Goal: Information Seeking & Learning: Learn about a topic

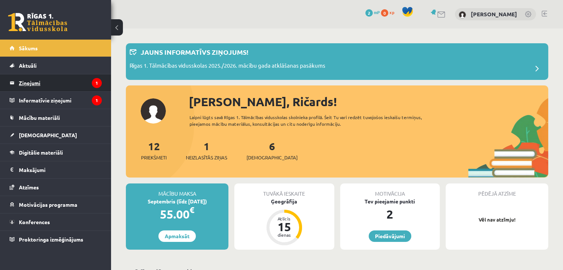
click at [70, 79] on legend "Ziņojumi 1" at bounding box center [60, 82] width 83 height 17
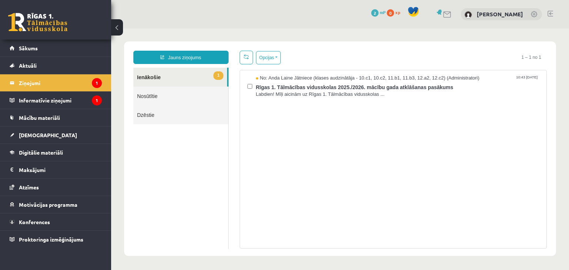
click at [176, 74] on link "1 Ienākošie" at bounding box center [180, 77] width 94 height 19
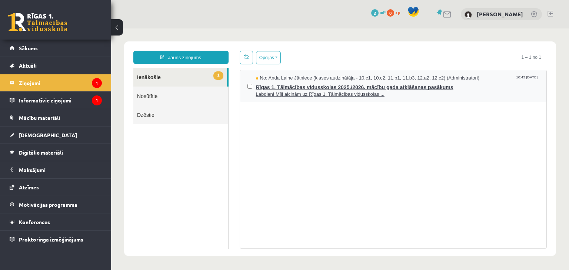
click at [289, 79] on span "No: Anda Laine Jātniece (klases audzinātāja - 10.c1, 10.c2, 11.b1, 11.b3, 12.a2…" at bounding box center [368, 78] width 224 height 7
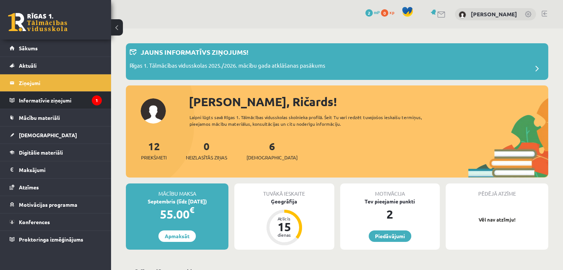
click at [106, 100] on li "Informatīvie ziņojumi 1" at bounding box center [55, 100] width 111 height 18
click at [96, 97] on icon "1" at bounding box center [97, 101] width 10 height 10
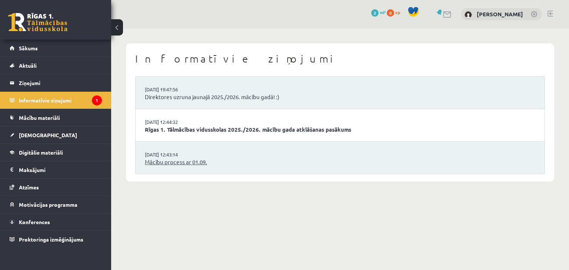
click at [210, 164] on link "Mācību process ar 01.09." at bounding box center [340, 162] width 390 height 9
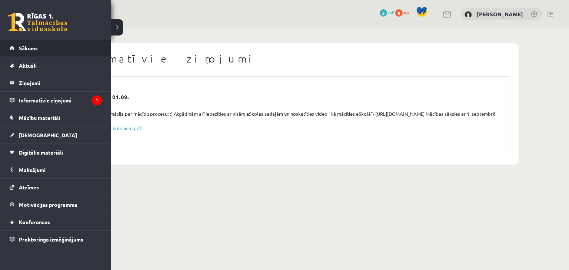
click at [50, 51] on link "Sākums" at bounding box center [56, 48] width 92 height 17
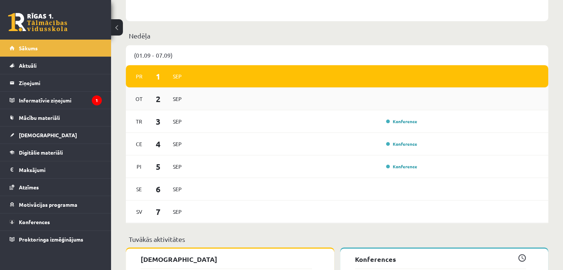
scroll to position [518, 0]
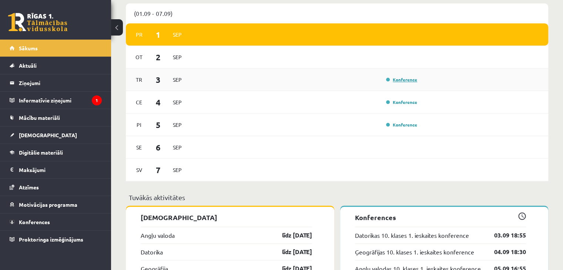
click at [399, 81] on link "Konference" at bounding box center [401, 80] width 31 height 6
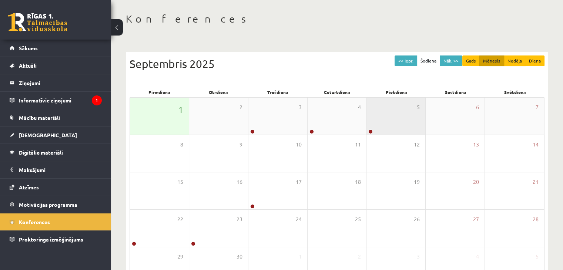
scroll to position [83, 0]
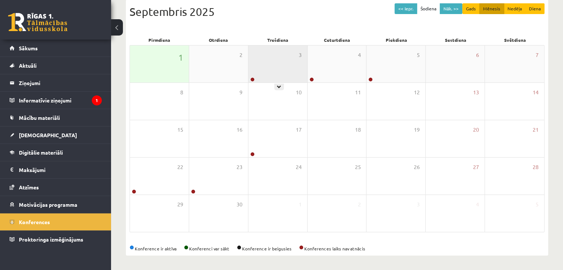
click at [260, 78] on div "3" at bounding box center [277, 64] width 59 height 37
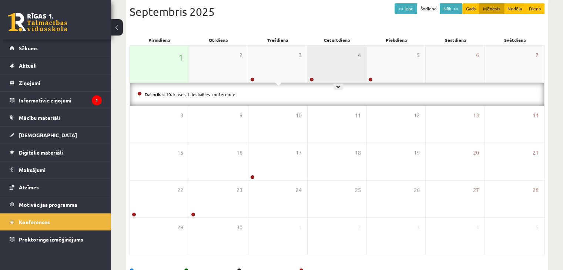
click at [330, 73] on div "4" at bounding box center [337, 64] width 59 height 37
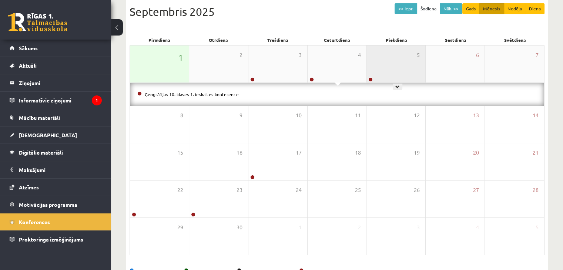
click at [403, 61] on div "5" at bounding box center [395, 64] width 59 height 37
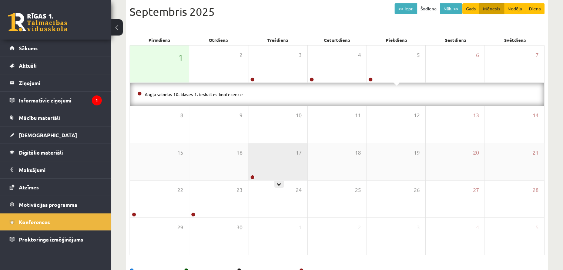
click at [298, 147] on div "17" at bounding box center [277, 161] width 59 height 37
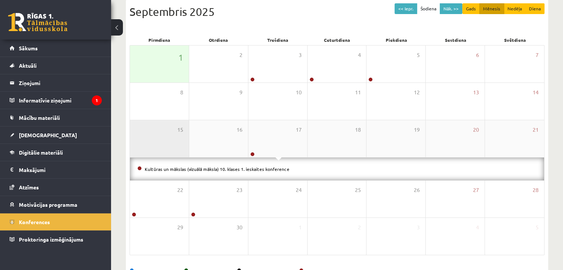
click at [170, 139] on div "15" at bounding box center [159, 138] width 59 height 37
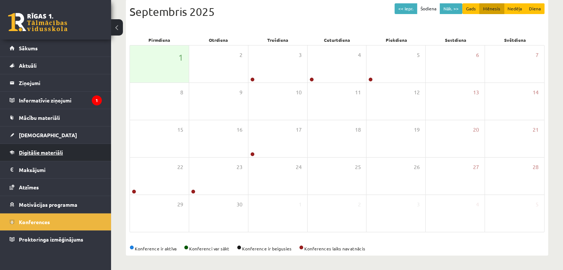
click at [51, 147] on link "Digitālie materiāli" at bounding box center [56, 152] width 92 height 17
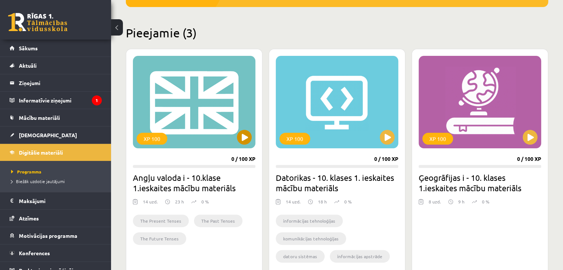
scroll to position [226, 0]
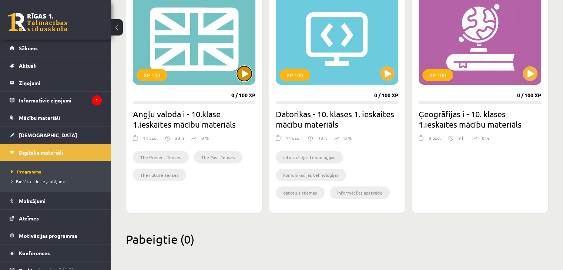
click at [245, 78] on button at bounding box center [244, 73] width 15 height 15
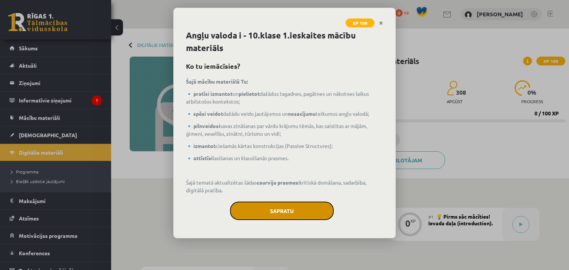
click at [292, 208] on button "Sapratu" at bounding box center [282, 211] width 104 height 19
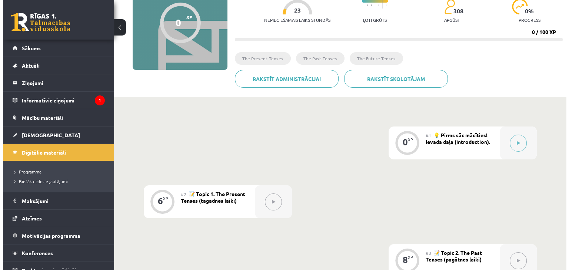
scroll to position [125, 0]
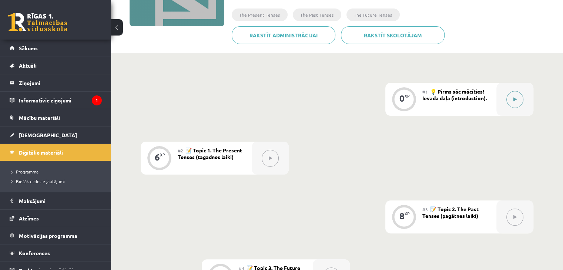
click at [513, 104] on button at bounding box center [514, 99] width 17 height 17
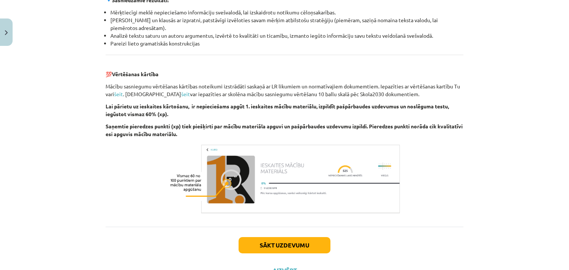
scroll to position [843, 0]
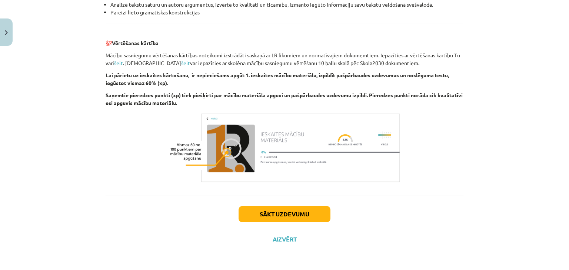
click at [230, 128] on img at bounding box center [284, 147] width 234 height 73
click at [194, 145] on img at bounding box center [284, 147] width 234 height 73
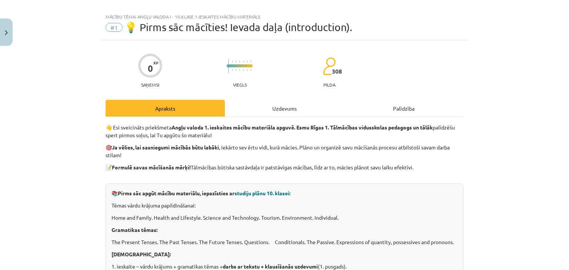
scroll to position [0, 0]
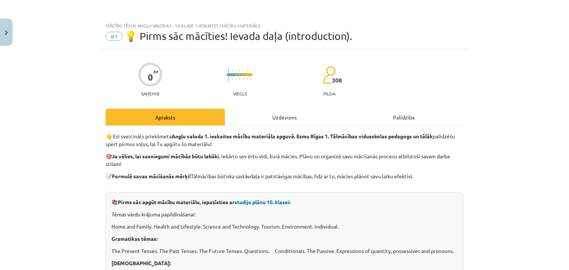
click at [277, 122] on div "Uzdevums" at bounding box center [284, 117] width 119 height 17
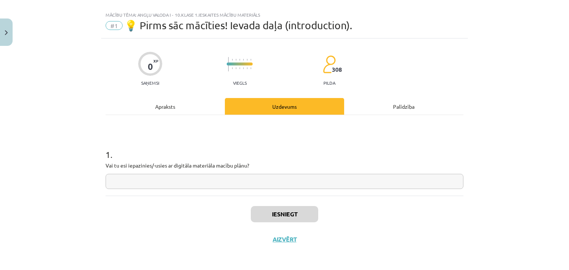
click at [210, 175] on input "text" at bounding box center [284, 181] width 358 height 15
type input "*"
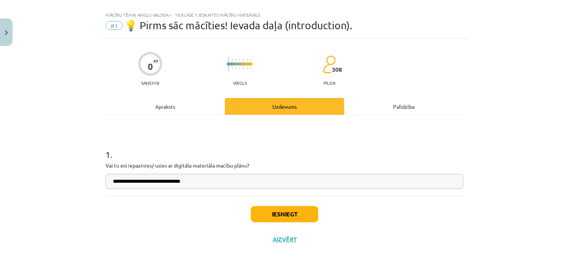
type input "**********"
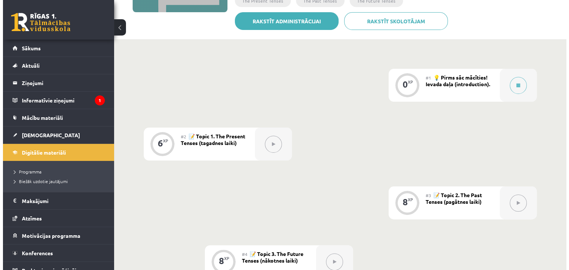
scroll to position [148, 0]
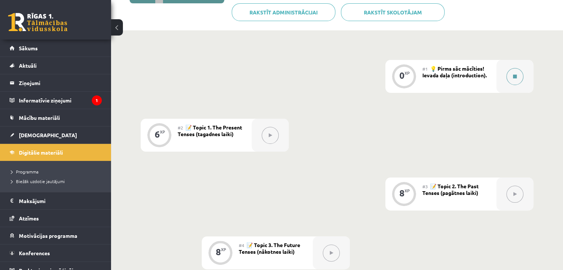
click at [510, 79] on button at bounding box center [514, 76] width 17 height 17
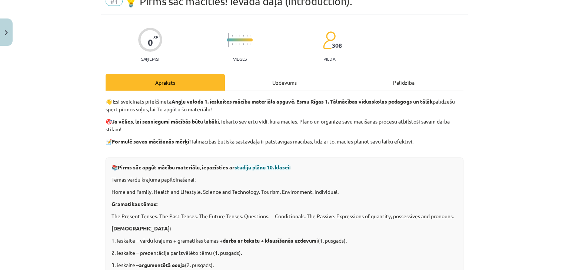
scroll to position [0, 0]
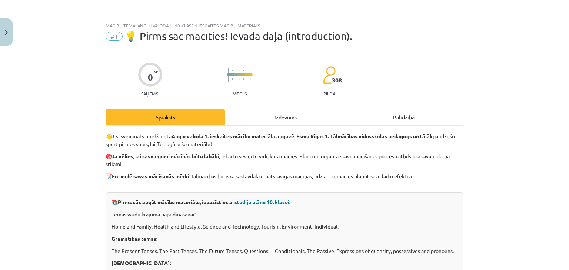
click at [269, 121] on div "Uzdevums" at bounding box center [284, 117] width 119 height 17
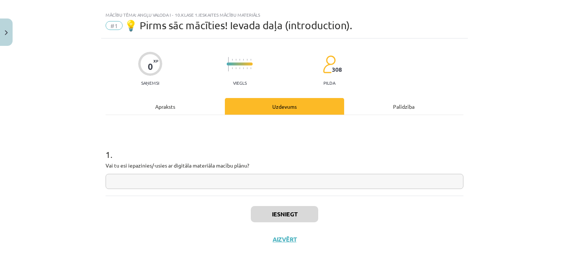
click at [204, 181] on input "text" at bounding box center [284, 181] width 358 height 15
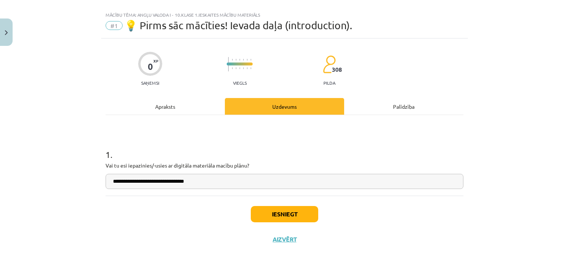
type input "**********"
click at [281, 210] on button "Iesniegt" at bounding box center [284, 214] width 67 height 16
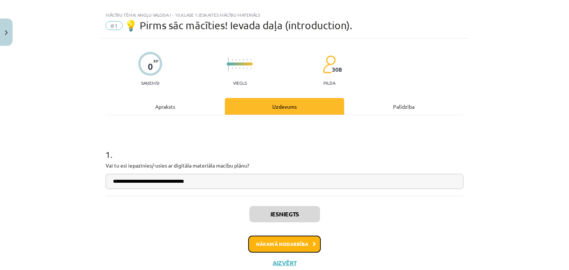
click at [284, 246] on button "Nākamā nodarbība" at bounding box center [284, 244] width 73 height 17
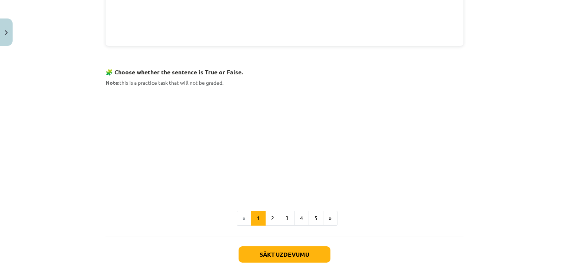
scroll to position [439, 0]
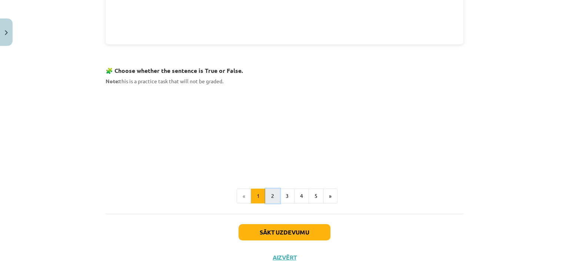
click at [265, 191] on button "2" at bounding box center [272, 196] width 15 height 15
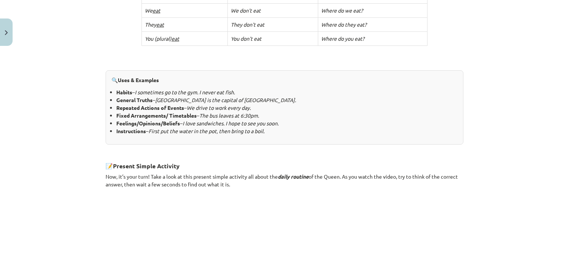
scroll to position [422, 0]
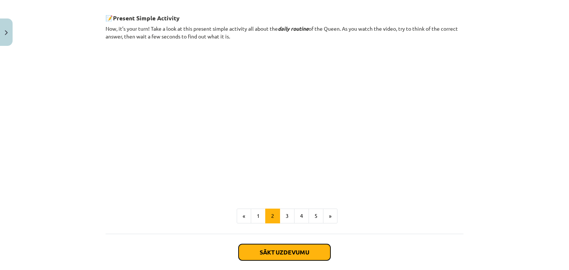
click at [260, 246] on button "Sākt uzdevumu" at bounding box center [284, 252] width 92 height 16
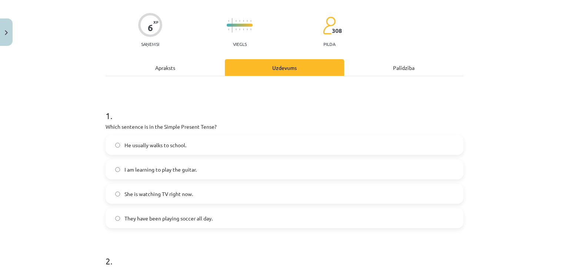
scroll to position [19, 0]
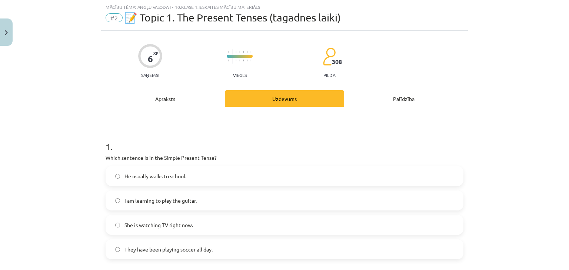
click at [412, 171] on label "He usually walks to school." at bounding box center [284, 176] width 356 height 19
click at [155, 199] on span "I am learning to play the guitar." at bounding box center [160, 201] width 72 height 8
click at [163, 168] on label "He usually walks to school." at bounding box center [284, 176] width 356 height 19
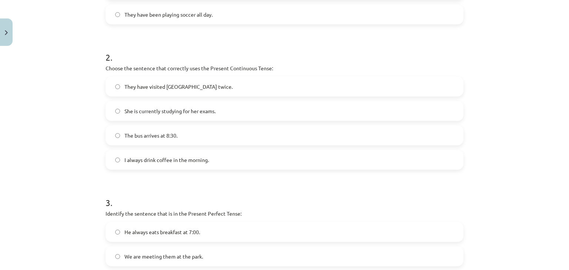
scroll to position [237, 0]
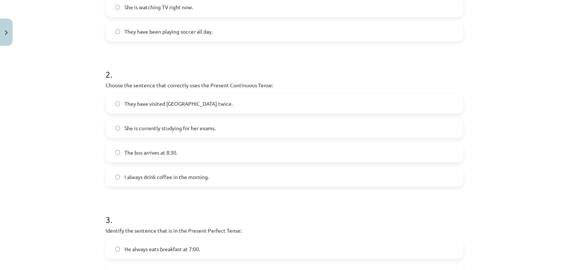
click at [173, 103] on span "They have visited Paris twice." at bounding box center [178, 104] width 108 height 8
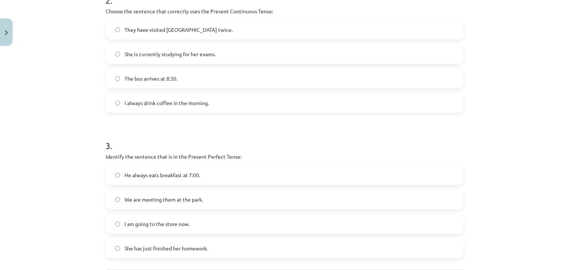
scroll to position [274, 0]
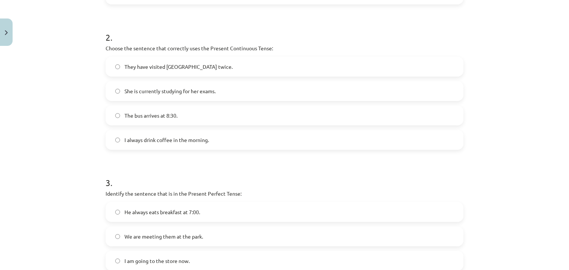
click at [171, 94] on span "She is currently studying for her exams." at bounding box center [169, 91] width 91 height 8
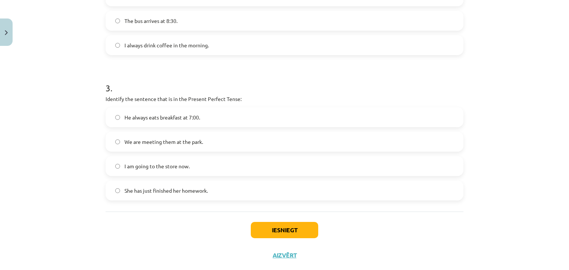
scroll to position [385, 0]
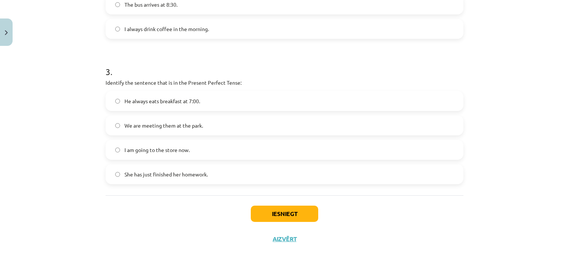
click at [148, 174] on span "She has just finished her homework." at bounding box center [165, 175] width 83 height 8
click at [285, 212] on button "Iesniegt" at bounding box center [284, 214] width 67 height 16
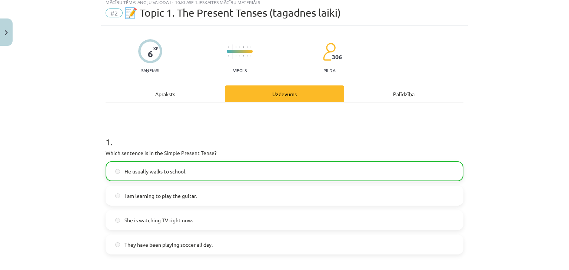
scroll to position [0, 0]
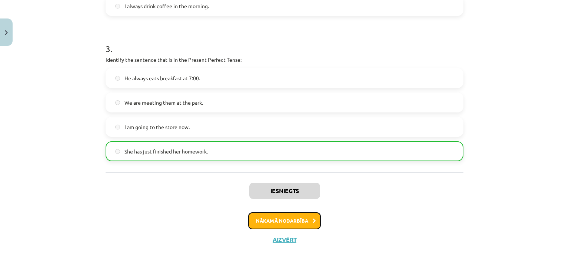
click at [287, 221] on button "Nākamā nodarbība" at bounding box center [284, 220] width 73 height 17
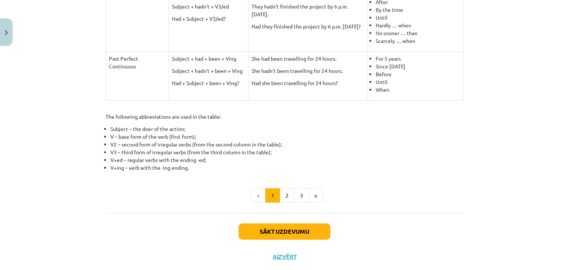
scroll to position [356, 0]
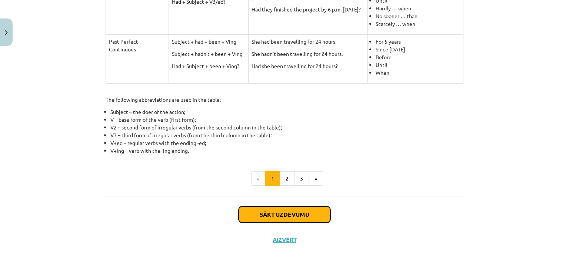
click at [300, 215] on button "Sākt uzdevumu" at bounding box center [284, 215] width 92 height 16
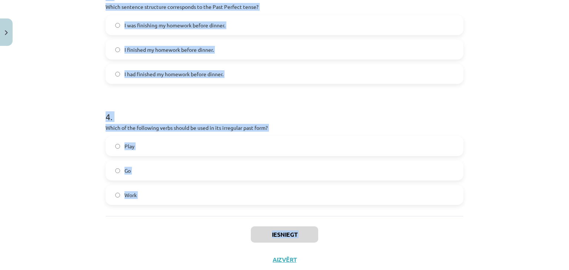
scroll to position [432, 0]
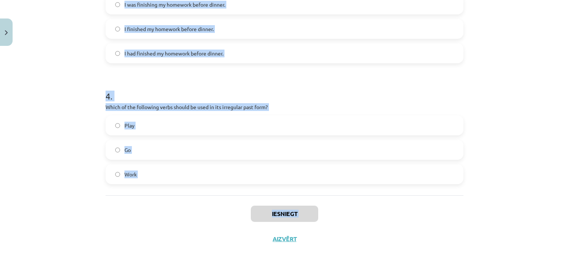
drag, startPoint x: 103, startPoint y: 82, endPoint x: 203, endPoint y: 233, distance: 181.1
copy div "Which of the following sentences is correct in the Past Simple tense? He is goi…"
click at [200, 218] on div "Iesniegt Aizvērt" at bounding box center [284, 221] width 358 height 52
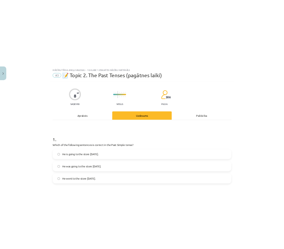
scroll to position [0, 0]
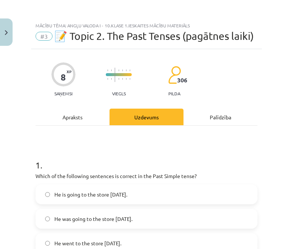
drag, startPoint x: 211, startPoint y: 54, endPoint x: 95, endPoint y: 49, distance: 116.0
click at [95, 49] on div "Mācību tēma: Angļu valoda i - 10.klase 1.ieskaites mācību materiāls #3 📝 Topic …" at bounding box center [146, 34] width 231 height 31
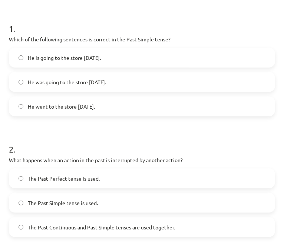
scroll to position [111, 0]
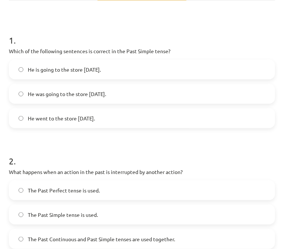
click at [80, 119] on span "He went to the store yesterday." at bounding box center [61, 119] width 67 height 8
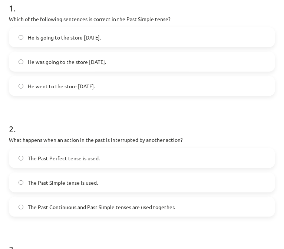
scroll to position [185, 0]
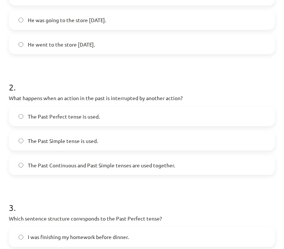
click at [116, 162] on span "The Past Continuous and Past Simple tenses are used together." at bounding box center [101, 166] width 147 height 8
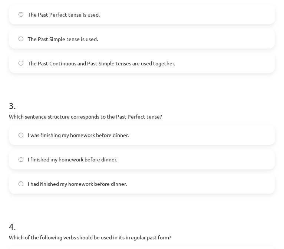
scroll to position [296, 0]
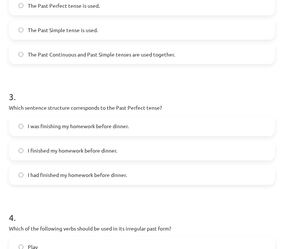
click at [94, 168] on label "I had finished my homework before dinner." at bounding box center [142, 175] width 264 height 19
click at [158, 177] on label "I had finished my homework before dinner." at bounding box center [142, 175] width 264 height 19
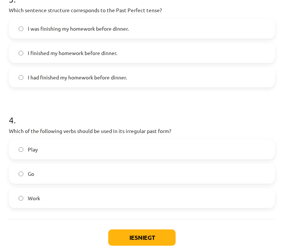
scroll to position [407, 0]
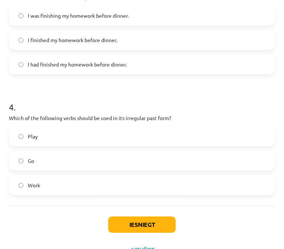
click at [67, 157] on label "Go" at bounding box center [142, 161] width 264 height 19
click at [144, 227] on button "Iesniegt" at bounding box center [141, 225] width 67 height 16
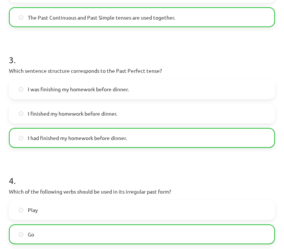
scroll to position [448, 0]
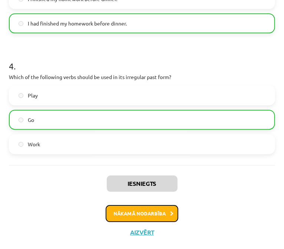
click at [125, 215] on button "Nākamā nodarbība" at bounding box center [141, 213] width 73 height 17
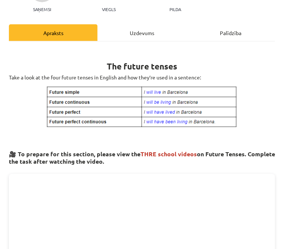
scroll to position [4, 0]
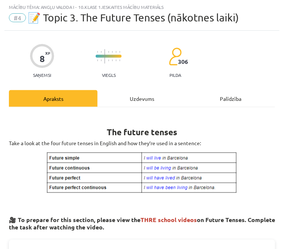
click at [138, 103] on div "Uzdevums" at bounding box center [141, 98] width 88 height 17
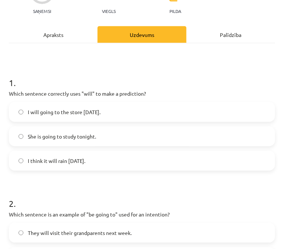
scroll to position [78, 0]
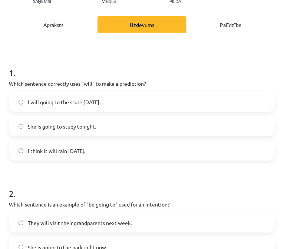
click at [64, 27] on div "Apraksts" at bounding box center [53, 24] width 88 height 17
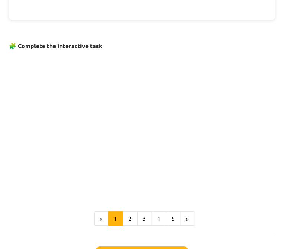
scroll to position [418, 0]
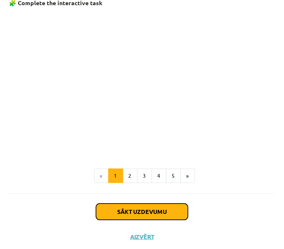
click at [144, 210] on button "Sākt uzdevumu" at bounding box center [142, 212] width 92 height 16
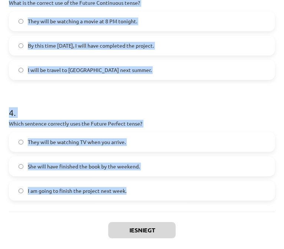
scroll to position [425, 0]
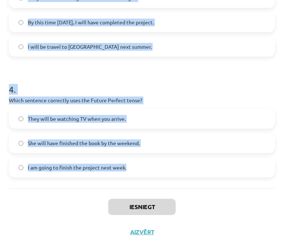
drag, startPoint x: 10, startPoint y: 155, endPoint x: 166, endPoint y: 173, distance: 156.5
copy form "Which sentence correctly uses "will" to make a prediction? I will going to the …"
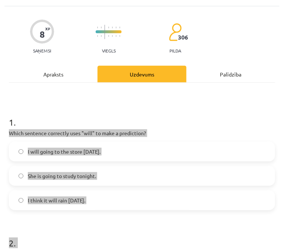
scroll to position [0, 0]
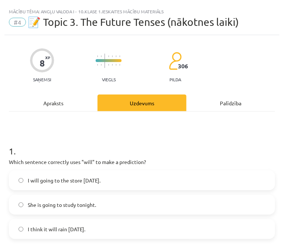
click at [256, 144] on h1 "1 ." at bounding box center [142, 144] width 266 height 23
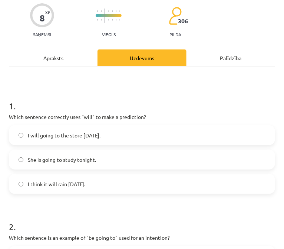
scroll to position [74, 0]
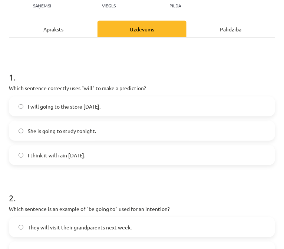
click at [117, 162] on label "I think it will rain tomorrow." at bounding box center [142, 155] width 264 height 19
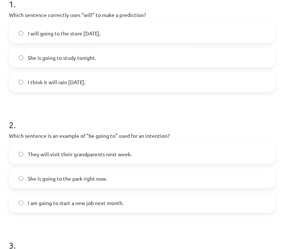
scroll to position [148, 0]
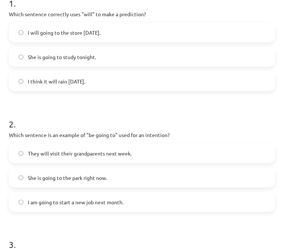
click at [98, 203] on span "I am going to start a new job next month." at bounding box center [76, 203] width 96 height 8
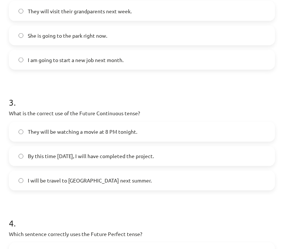
scroll to position [296, 0]
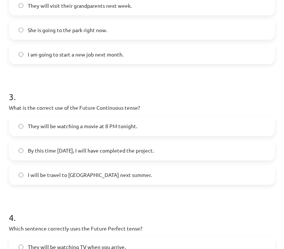
click at [68, 132] on label "They will be watching a movie at 8 PM tonight." at bounding box center [142, 126] width 264 height 19
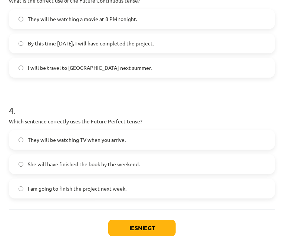
scroll to position [407, 0]
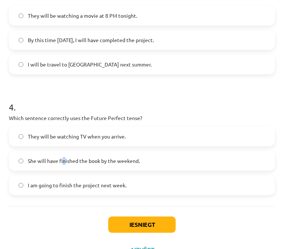
click at [66, 160] on span "She will have finished the book by the weekend." at bounding box center [84, 161] width 112 height 8
drag, startPoint x: 129, startPoint y: 160, endPoint x: 101, endPoint y: 162, distance: 27.9
click at [128, 160] on span "She will have finished the book by the weekend." at bounding box center [84, 161] width 112 height 8
click at [157, 217] on button "Iesniegt" at bounding box center [141, 225] width 67 height 16
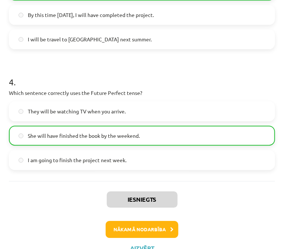
scroll to position [448, 0]
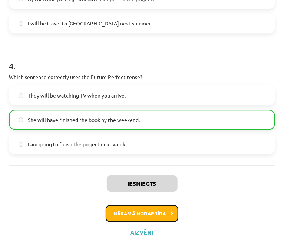
click at [144, 216] on button "Nākamā nodarbība" at bounding box center [141, 213] width 73 height 17
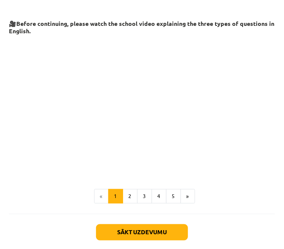
scroll to position [184, 0]
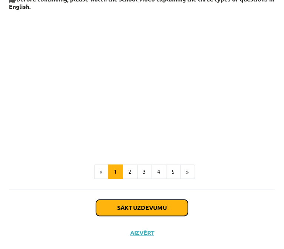
click at [143, 201] on button "Sākt uzdevumu" at bounding box center [142, 208] width 92 height 16
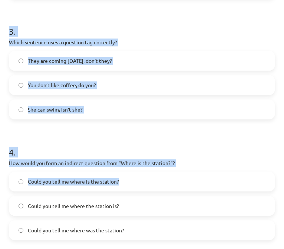
scroll to position [425, 0]
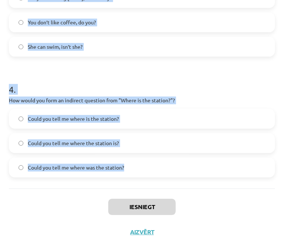
drag, startPoint x: 8, startPoint y: 120, endPoint x: 151, endPoint y: 173, distance: 152.9
copy form "What is the correct word order for a question in the Present Simple tense? Subj…"
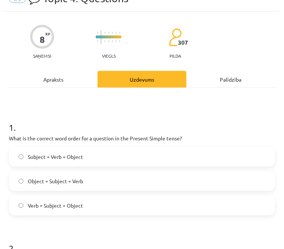
scroll to position [37, 0]
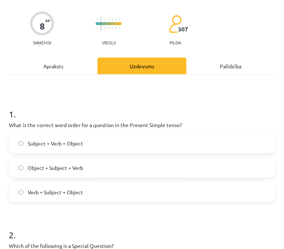
click at [23, 189] on label "Verb + Subject + Object" at bounding box center [142, 192] width 264 height 19
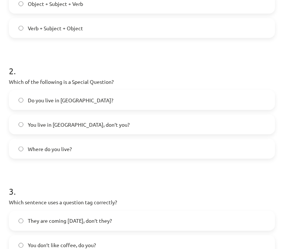
scroll to position [222, 0]
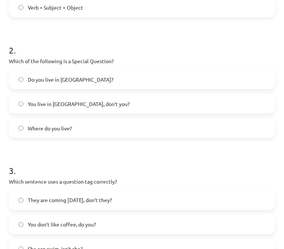
click at [71, 128] on span "Where do you live?" at bounding box center [50, 129] width 44 height 8
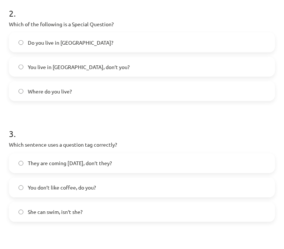
scroll to position [296, 0]
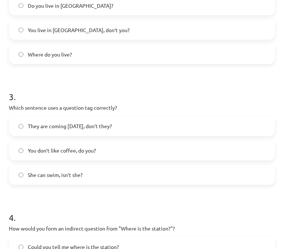
click at [30, 151] on span "You don’t like coffee, do you?" at bounding box center [62, 151] width 68 height 8
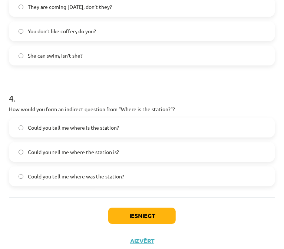
scroll to position [425, 0]
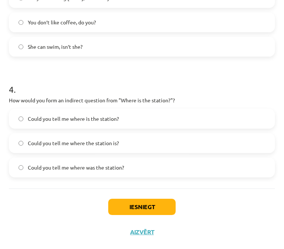
click at [55, 148] on label "Could you tell me where the station is?" at bounding box center [142, 143] width 264 height 19
click at [139, 205] on button "Iesniegt" at bounding box center [141, 207] width 67 height 16
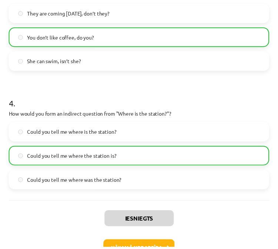
scroll to position [448, 0]
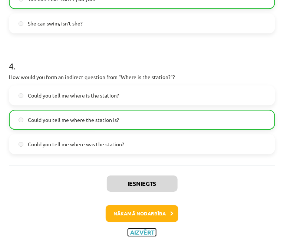
click at [141, 229] on button "Aizvērt" at bounding box center [142, 232] width 28 height 7
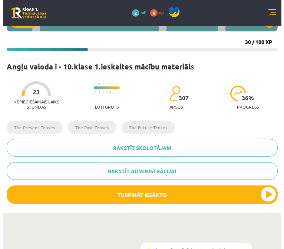
scroll to position [102, 0]
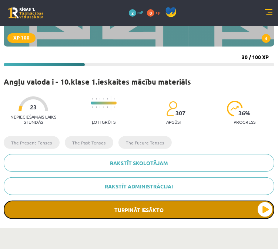
click at [132, 209] on button "Turpināt iesākto" at bounding box center [139, 210] width 271 height 19
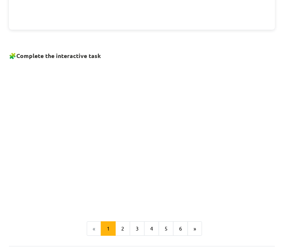
scroll to position [415, 0]
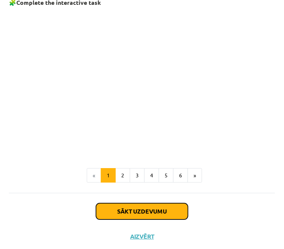
click at [153, 210] on button "Sākt uzdevumu" at bounding box center [142, 212] width 92 height 16
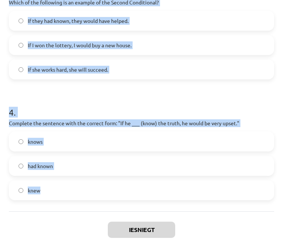
scroll to position [425, 0]
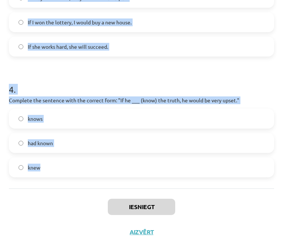
drag, startPoint x: 6, startPoint y: 159, endPoint x: 133, endPoint y: 181, distance: 128.1
copy form "Which conditional is used to express a general truth? Zero Conditional First Co…"
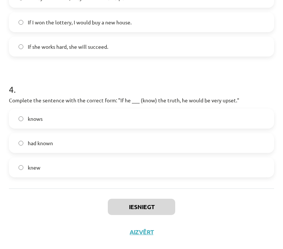
click at [193, 225] on div "Iesniegt Aizvērt" at bounding box center [141, 215] width 265 height 52
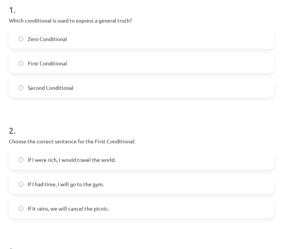
scroll to position [92, 0]
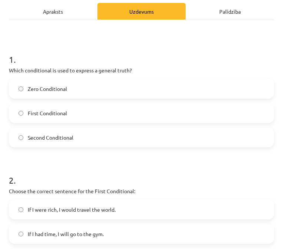
click at [25, 89] on label "Zero Conditional" at bounding box center [142, 89] width 264 height 19
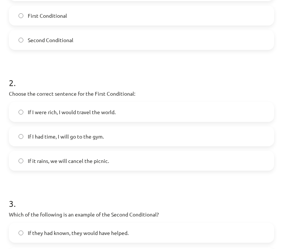
scroll to position [203, 0]
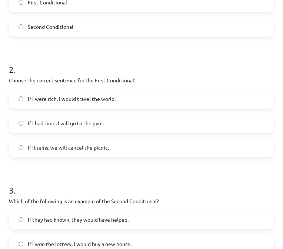
click at [41, 148] on span "If it rains, we will cancel the picnic." at bounding box center [68, 148] width 81 height 8
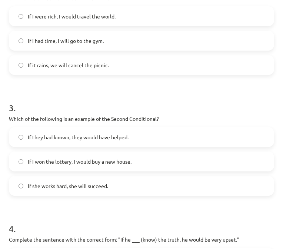
scroll to position [351, 0]
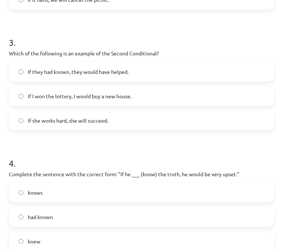
click at [94, 97] on span "If I won the lottery, I would buy a new house." at bounding box center [80, 97] width 104 height 8
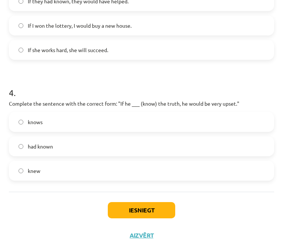
scroll to position [425, 0]
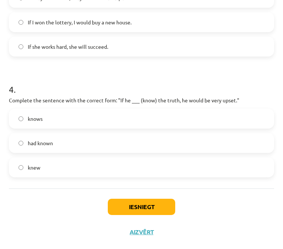
click at [46, 175] on label "knew" at bounding box center [142, 167] width 264 height 19
click at [133, 204] on button "Iesniegt" at bounding box center [141, 207] width 67 height 16
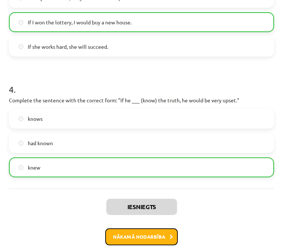
click at [147, 239] on button "Nākamā nodarbība" at bounding box center [141, 237] width 73 height 17
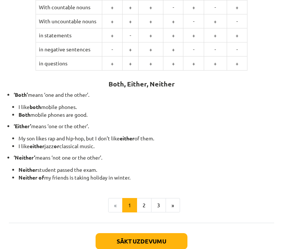
scroll to position [186, 0]
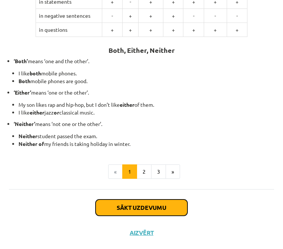
click at [153, 210] on button "Sākt uzdevumu" at bounding box center [142, 208] width 92 height 16
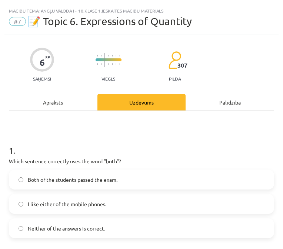
scroll to position [0, 0]
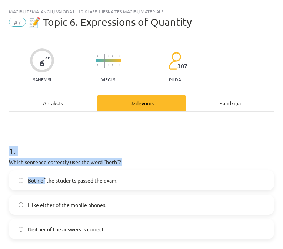
drag, startPoint x: 5, startPoint y: 154, endPoint x: 45, endPoint y: 171, distance: 42.8
click at [47, 140] on h1 "1 ." at bounding box center [141, 144] width 265 height 23
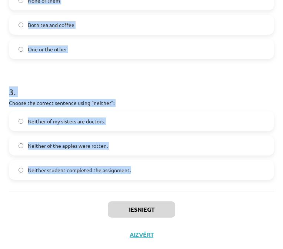
scroll to position [311, 0]
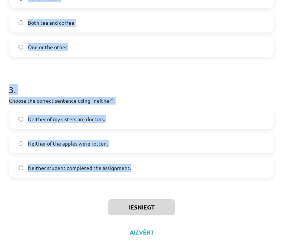
drag, startPoint x: 4, startPoint y: 160, endPoint x: 132, endPoint y: 188, distance: 130.9
click at [132, 188] on div "Mācību tēma: Angļu valoda i - 10.klase 1.ieskaites mācību materiāls #7 📝 Topic …" at bounding box center [141, 124] width 283 height 249
copy form "Which sentence correctly uses the word "both"? Both of the students passed the …"
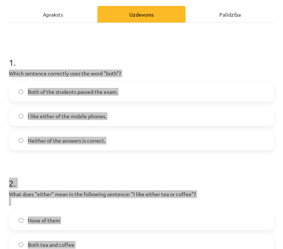
scroll to position [15, 0]
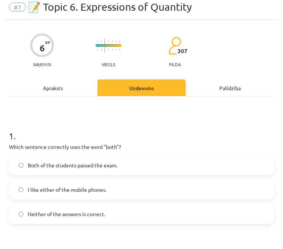
click at [168, 118] on h1 "1 ." at bounding box center [141, 129] width 265 height 23
click at [108, 162] on span "Both of the students passed the exam." at bounding box center [73, 166] width 90 height 8
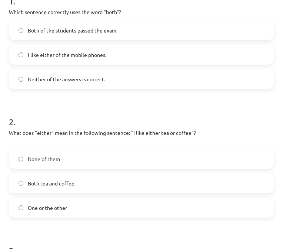
scroll to position [163, 0]
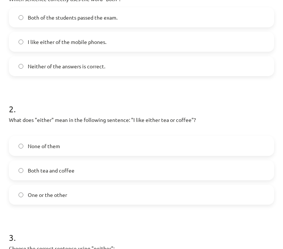
click at [73, 168] on span "Both tea and coffee" at bounding box center [51, 171] width 47 height 8
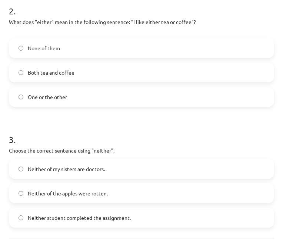
scroll to position [274, 0]
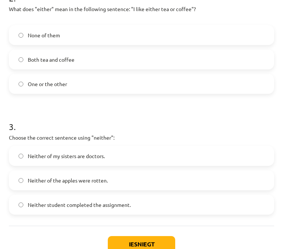
click at [140, 198] on label "Neither student completed the assignment." at bounding box center [142, 205] width 264 height 19
click at [87, 88] on label "One or the other" at bounding box center [142, 84] width 264 height 19
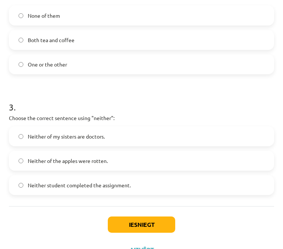
scroll to position [311, 0]
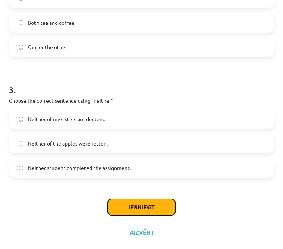
click at [160, 200] on button "Iesniegt" at bounding box center [141, 208] width 67 height 16
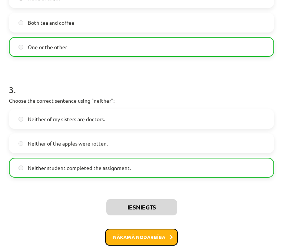
click at [163, 230] on button "Nākamā nodarbība" at bounding box center [141, 237] width 73 height 17
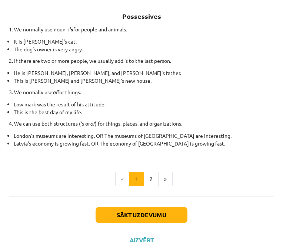
scroll to position [123, 0]
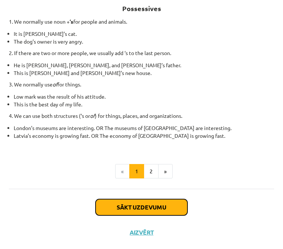
click at [167, 206] on button "Sākt uzdevumu" at bounding box center [142, 208] width 92 height 16
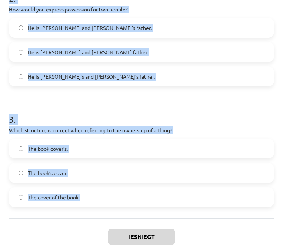
scroll to position [304, 0]
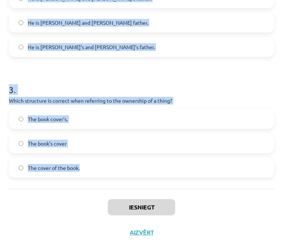
drag, startPoint x: 7, startPoint y: 144, endPoint x: 150, endPoint y: 168, distance: 144.2
copy form "1 . Which sentence correctly shows possession for a single person? It is Jane’s…"
click at [219, 86] on h1 "3 ." at bounding box center [141, 83] width 265 height 23
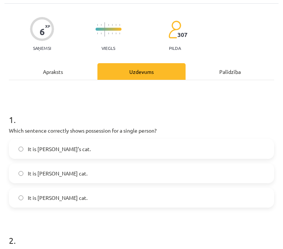
scroll to position [0, 0]
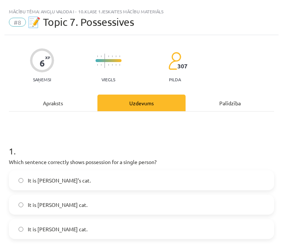
click at [164, 184] on label "It is Jane’s cat." at bounding box center [142, 180] width 264 height 19
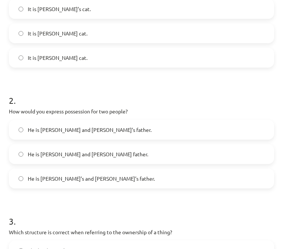
scroll to position [185, 0]
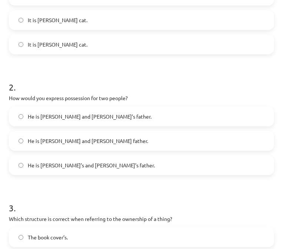
click at [134, 120] on label "He is Alice and James’s father." at bounding box center [142, 116] width 264 height 19
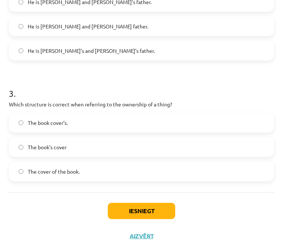
scroll to position [304, 0]
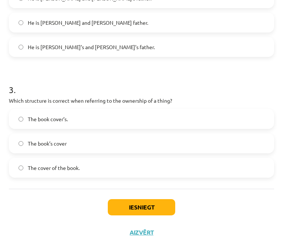
click at [141, 125] on label "The book cover’s." at bounding box center [142, 119] width 264 height 19
click at [130, 138] on label "The book’s cover" at bounding box center [142, 143] width 264 height 19
click at [111, 120] on label "The book cover’s." at bounding box center [142, 119] width 264 height 19
click at [139, 206] on button "Iesniegt" at bounding box center [141, 208] width 67 height 16
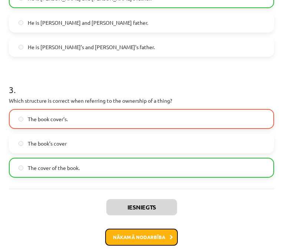
click at [145, 231] on button "Nākamā nodarbība" at bounding box center [141, 237] width 73 height 17
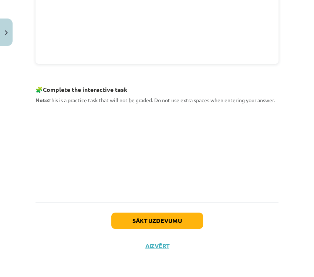
scroll to position [264, 0]
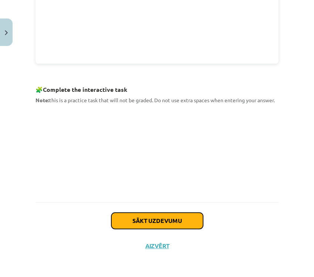
click at [169, 217] on button "Sākt uzdevumu" at bounding box center [157, 220] width 92 height 16
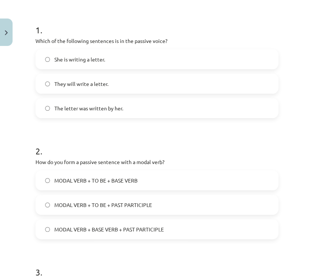
scroll to position [18, 0]
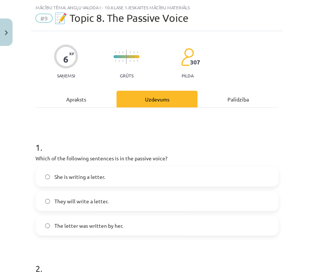
click at [74, 178] on span "She is writing a letter." at bounding box center [79, 177] width 51 height 8
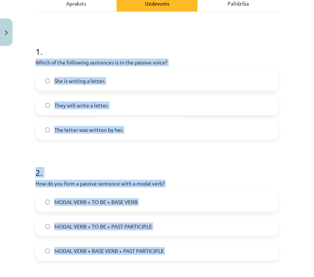
scroll to position [304, 0]
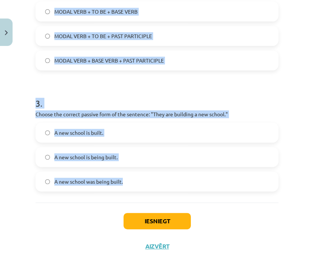
drag, startPoint x: 34, startPoint y: 110, endPoint x: 188, endPoint y: 193, distance: 174.6
click at [190, 193] on div "6 XP Saņemsi Grūts 307 pilda Apraksts Uzdevums Palīdzība 1 . Which of the follo…" at bounding box center [157, 2] width 252 height 514
copy form "Which of the following sentences is in the passive voice? She is writing a lett…"
click at [302, 84] on div "Mācību tēma: Angļu valoda i - 10.klase 1.ieskaites mācību materiāls #9 📝 Topic …" at bounding box center [157, 138] width 314 height 277
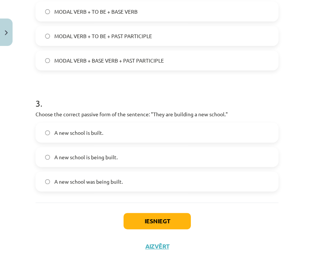
click at [115, 161] on label "A new school is being built." at bounding box center [157, 157] width 242 height 19
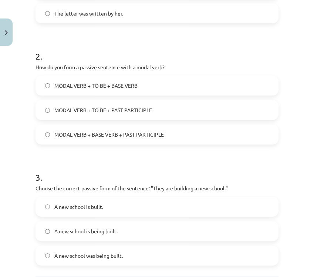
scroll to position [222, 0]
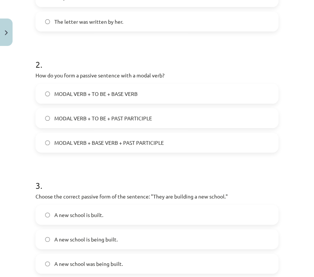
click at [90, 94] on span "MODAL VERB + TO BE + BASE VERB" at bounding box center [95, 94] width 83 height 8
click at [104, 140] on span "MODAL VERB + BASE VERB + PAST PARTICIPLE" at bounding box center [109, 143] width 110 height 8
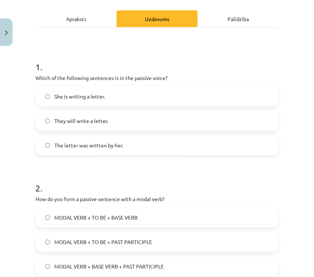
click at [97, 148] on span "The letter was written by her." at bounding box center [88, 145] width 69 height 8
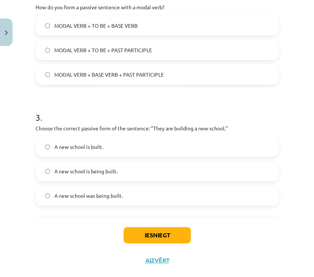
scroll to position [304, 0]
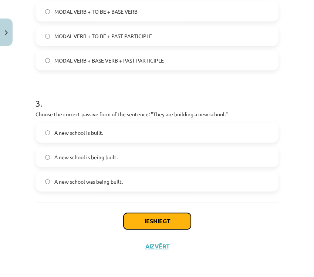
click at [167, 215] on button "Iesniegt" at bounding box center [157, 221] width 67 height 16
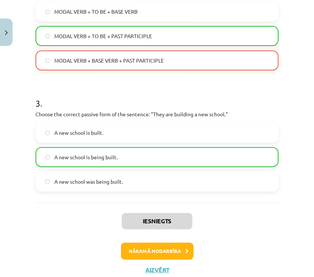
click at [170, 25] on div "MODAL VERB + TO BE + BASE VERB MODAL VERB + TO BE + PAST PARTICIPLE MODAL VERB …" at bounding box center [157, 35] width 243 height 69
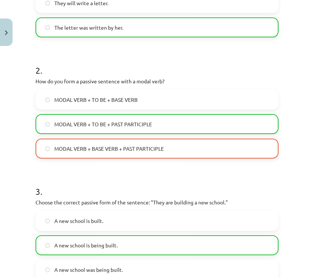
scroll to position [328, 0]
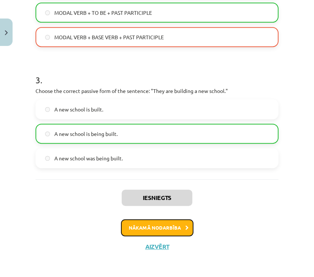
click at [152, 231] on button "Nākamā nodarbība" at bounding box center [157, 227] width 73 height 17
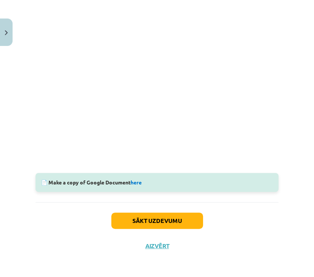
scroll to position [215, 0]
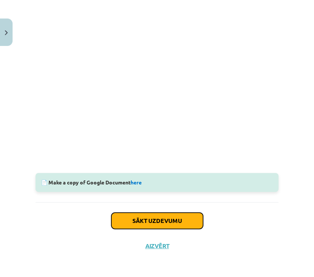
click at [144, 212] on button "Sākt uzdevumu" at bounding box center [157, 220] width 92 height 16
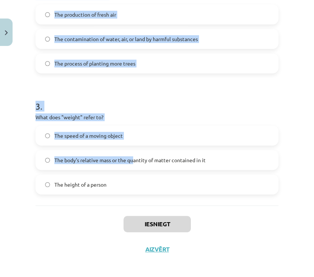
scroll to position [304, 0]
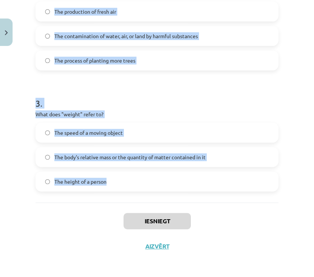
drag, startPoint x: 27, startPoint y: 119, endPoint x: 131, endPoint y: 177, distance: 119.5
click at [131, 177] on div "Mācību tēma: Angļu valoda i - 10.klase 1.ieskaites mācību materiāls #10 🔤 Topic…" at bounding box center [157, 138] width 314 height 277
copy form "What does "sustainable" mean? A process that relies heavily on fossil fuels Met…"
click at [232, 87] on h1 "3 ." at bounding box center [157, 96] width 243 height 23
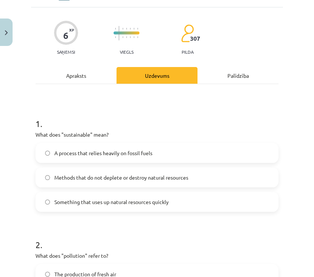
scroll to position [16, 0]
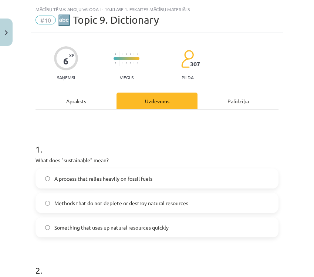
click at [109, 201] on span "Methods that do not deplete or destroy natural resources" at bounding box center [121, 203] width 134 height 8
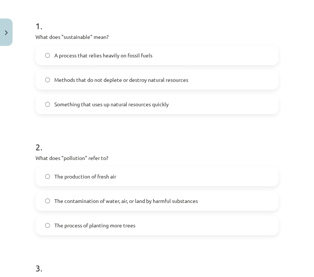
scroll to position [181, 0]
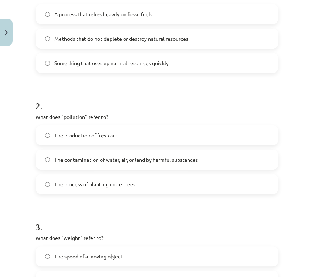
click at [120, 160] on span "The contamination of water, air, or land by harmful substances" at bounding box center [126, 160] width 144 height 8
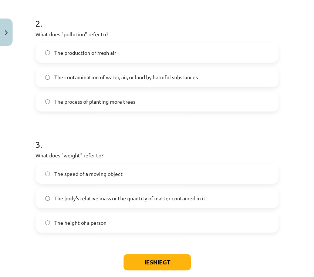
scroll to position [304, 0]
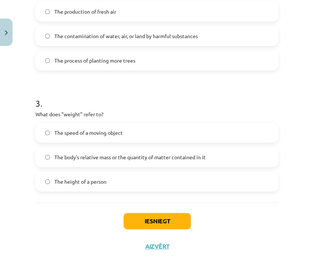
click at [87, 158] on span "The body's relative mass or the quantity of matter contained in it" at bounding box center [129, 157] width 151 height 8
click at [145, 212] on div "Iesniegt Aizvērt" at bounding box center [157, 228] width 243 height 52
click at [145, 217] on button "Iesniegt" at bounding box center [157, 221] width 67 height 16
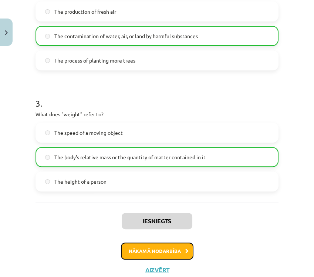
click at [141, 248] on button "Nākamā nodarbība" at bounding box center [157, 250] width 73 height 17
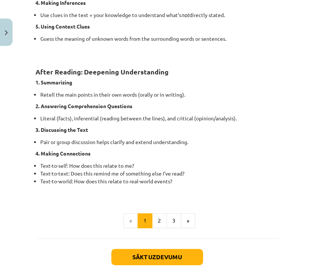
scroll to position [590, 0]
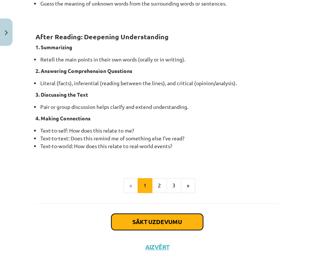
click at [121, 214] on button "Sākt uzdevumu" at bounding box center [157, 222] width 92 height 16
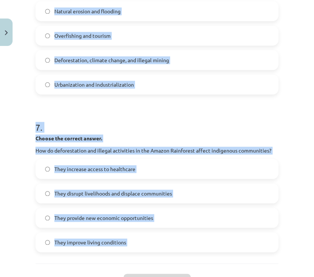
scroll to position [869, 0]
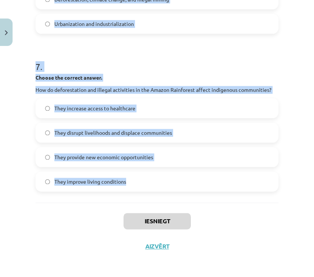
drag, startPoint x: 35, startPoint y: 166, endPoint x: 241, endPoint y: 195, distance: 207.8
copy form "Choose whether the sentence is True or False. The Amazon Rainforest is often ca…"
click at [286, 36] on div "Mācību tēma: Angļu valoda i - 10.klase 1.ieskaites mācību materiāls #11 📖 🎧 Top…" at bounding box center [157, 138] width 314 height 277
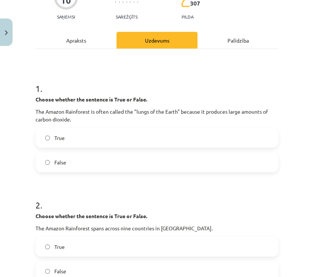
scroll to position [6, 0]
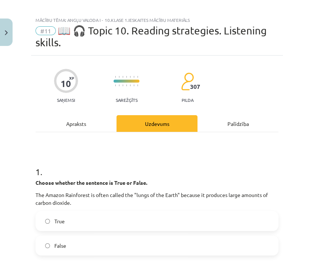
click at [82, 212] on label "True" at bounding box center [157, 221] width 242 height 19
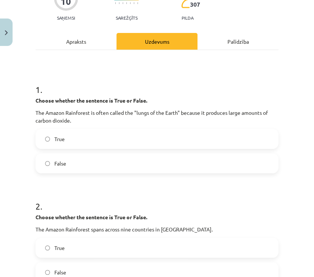
scroll to position [129, 0]
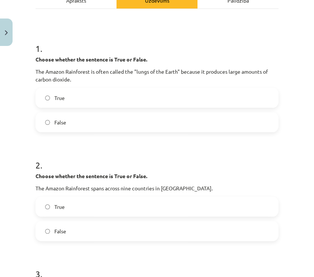
click at [86, 226] on label "False" at bounding box center [157, 231] width 242 height 19
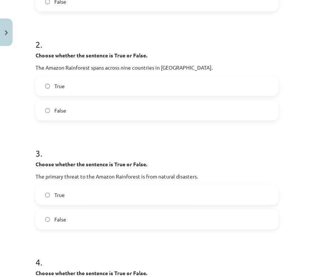
scroll to position [293, 0]
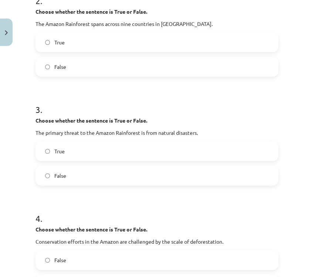
click at [104, 154] on label "True" at bounding box center [157, 151] width 242 height 19
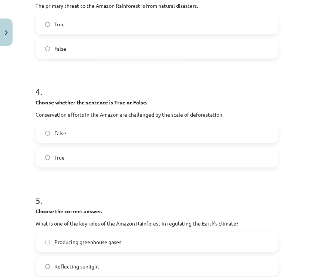
scroll to position [376, 0]
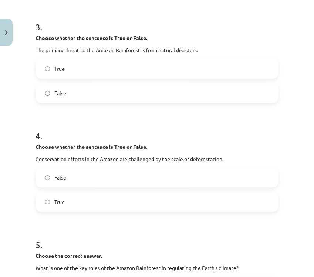
click at [88, 192] on label "True" at bounding box center [157, 201] width 242 height 19
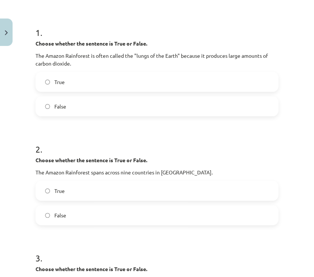
scroll to position [88, 0]
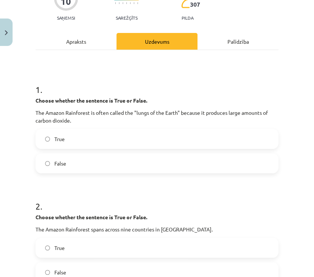
click at [156, 165] on label "False" at bounding box center [157, 163] width 242 height 19
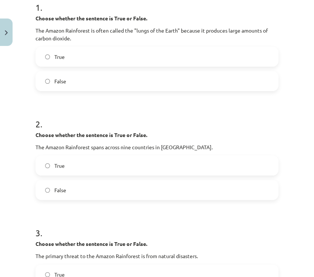
click at [126, 169] on label "True" at bounding box center [157, 165] width 242 height 19
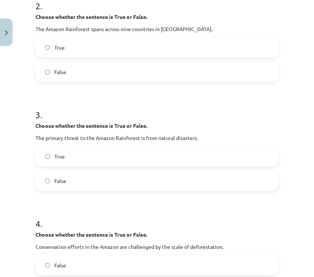
scroll to position [293, 0]
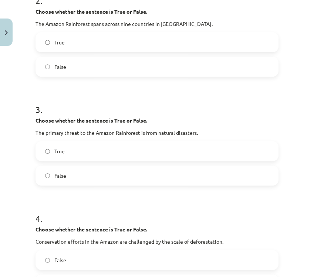
click at [126, 169] on label "False" at bounding box center [157, 175] width 242 height 19
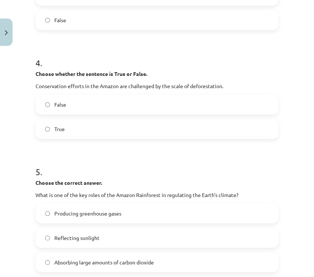
scroll to position [499, 0]
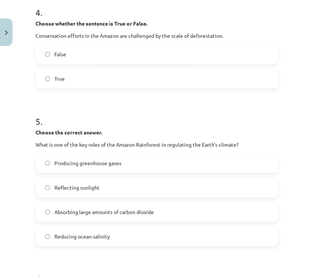
click at [138, 211] on span "Absorbing large amounts of carbon dioxide" at bounding box center [104, 212] width 100 height 8
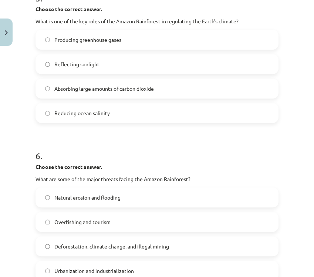
scroll to position [663, 0]
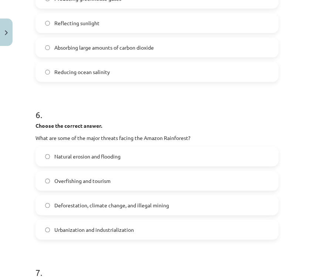
click at [107, 202] on span "Deforestation, climate change, and illegal mining" at bounding box center [111, 205] width 115 height 8
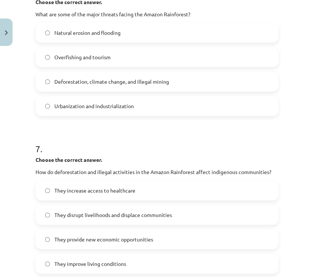
scroll to position [869, 0]
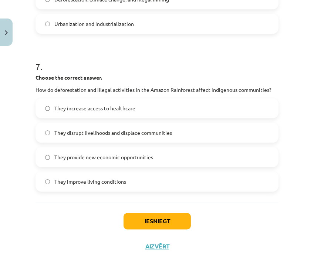
click at [96, 136] on label "They disrupt livelihoods and displace communities" at bounding box center [157, 132] width 242 height 19
click at [145, 219] on button "Iesniegt" at bounding box center [157, 221] width 67 height 16
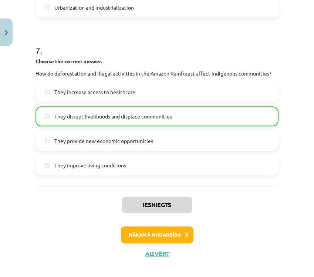
scroll to position [892, 0]
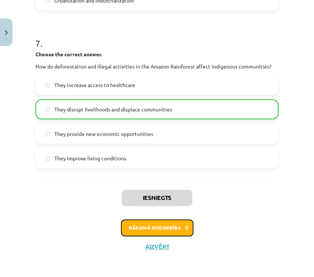
click at [185, 226] on icon at bounding box center [186, 227] width 3 height 5
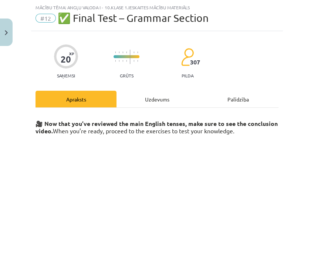
scroll to position [102, 0]
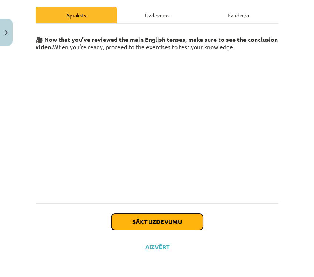
click at [154, 217] on button "Sākt uzdevumu" at bounding box center [157, 222] width 92 height 16
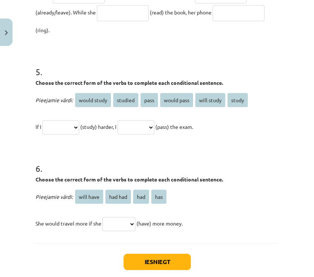
scroll to position [624, 0]
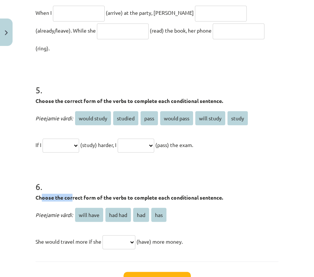
drag, startPoint x: 42, startPoint y: 179, endPoint x: 72, endPoint y: 178, distance: 30.4
click at [72, 194] on strong "Choose the correct form of the verbs to complete each conditional sentence." at bounding box center [130, 197] width 188 height 7
click at [87, 173] on div "6 . Choose the correct form of the verbs to complete each conditional sentence.…" at bounding box center [157, 209] width 243 height 82
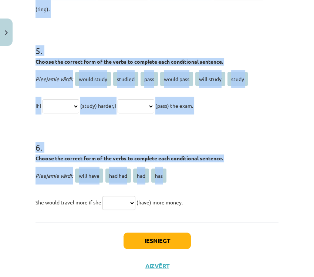
scroll to position [665, 0]
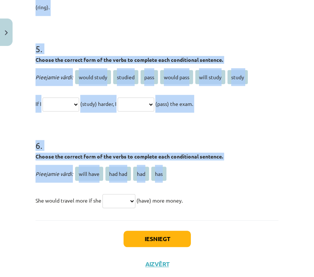
drag, startPoint x: 30, startPoint y: 173, endPoint x: 195, endPoint y: 177, distance: 165.1
click at [195, 177] on div "Mācību tēma: Angļu valoda i - 10.klase 1.ieskaites mācību materiāls #12 ✅ Final…" at bounding box center [157, 138] width 314 height 277
copy form "Choose the correct passive voice form for each sentence. The chef prepares the …"
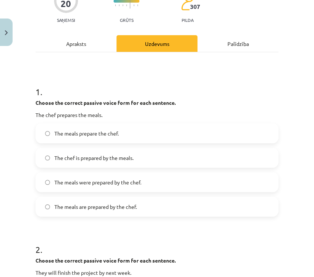
scroll to position [82, 0]
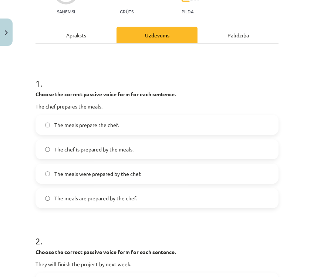
click at [121, 125] on label "The meals prepare the chef." at bounding box center [157, 124] width 242 height 19
click at [113, 178] on label "The meals were prepared by the chef." at bounding box center [157, 173] width 242 height 19
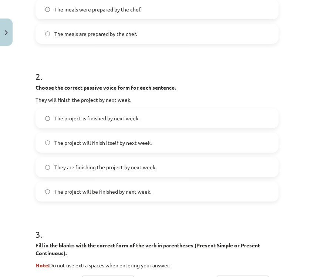
click at [116, 121] on span "The project is finished by next week." at bounding box center [96, 118] width 85 height 8
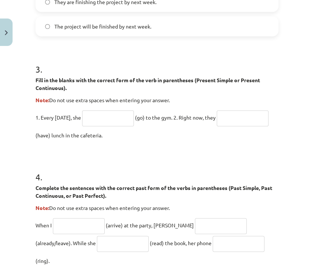
scroll to position [411, 0]
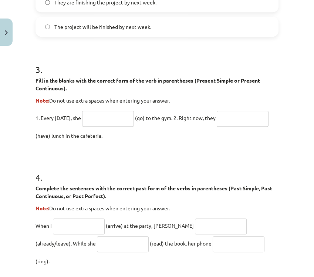
click at [114, 117] on input "text" at bounding box center [108, 119] width 52 height 16
type input "****"
click at [217, 127] on input "text" at bounding box center [243, 119] width 52 height 16
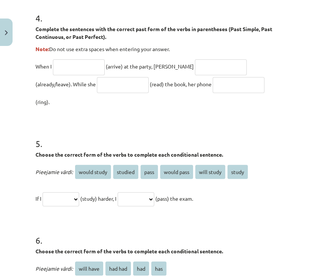
scroll to position [576, 0]
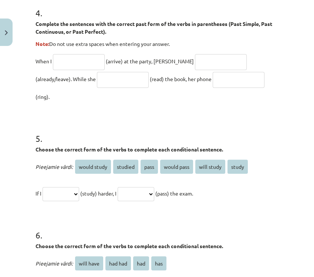
type input "**********"
click at [86, 63] on input "text" at bounding box center [79, 62] width 52 height 16
type input "*******"
click at [195, 60] on input "text" at bounding box center [221, 62] width 52 height 16
type input "**********"
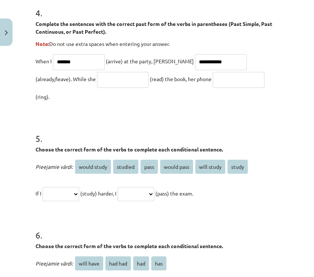
click at [97, 80] on input "text" at bounding box center [123, 80] width 52 height 16
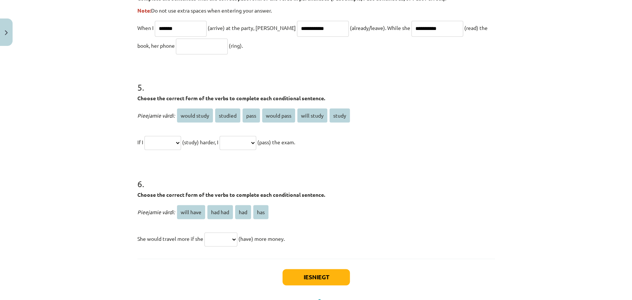
type input "**********"
click at [188, 50] on input "text" at bounding box center [202, 46] width 52 height 16
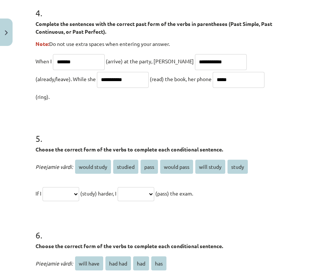
click at [213, 80] on input "*****" at bounding box center [239, 80] width 52 height 16
type input "****"
drag, startPoint x: 88, startPoint y: 152, endPoint x: 84, endPoint y: 166, distance: 14.5
click at [84, 166] on div "**********" at bounding box center [157, 180] width 243 height 44
click at [62, 161] on div "**********" at bounding box center [157, 180] width 243 height 44
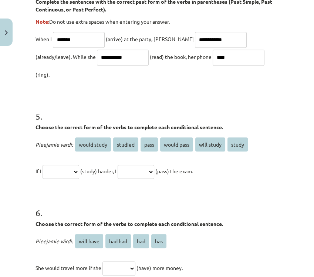
scroll to position [617, 0]
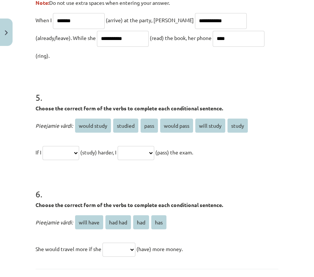
click at [70, 146] on select "**********" at bounding box center [61, 153] width 37 height 14
select select "*******"
click at [44, 146] on select "**********" at bounding box center [61, 153] width 37 height 14
click at [154, 146] on select "**********" at bounding box center [136, 153] width 37 height 14
select select "**********"
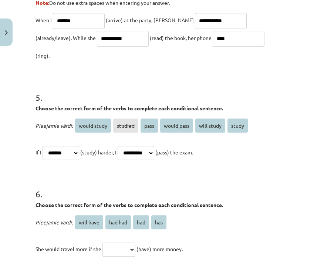
click at [130, 146] on select "**********" at bounding box center [136, 153] width 37 height 14
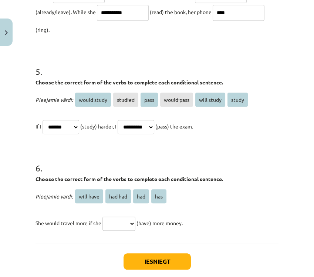
scroll to position [665, 0]
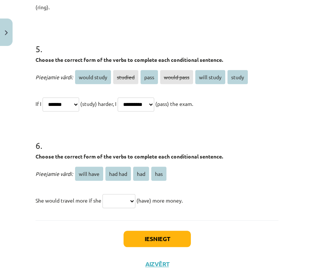
click at [127, 194] on select "********* ******* *** ***" at bounding box center [119, 201] width 33 height 14
select select "***"
click at [104, 194] on select "********* ******* *** ***" at bounding box center [119, 201] width 33 height 14
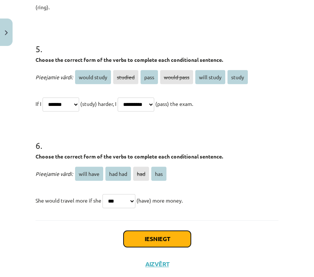
click at [151, 231] on button "Iesniegt" at bounding box center [157, 239] width 67 height 16
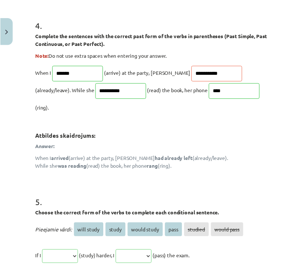
scroll to position [797, 0]
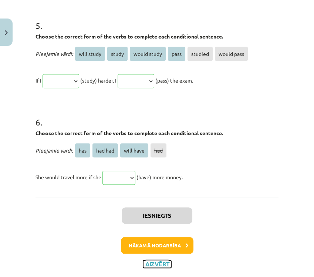
click at [147, 260] on button "Aizvērt" at bounding box center [157, 263] width 28 height 7
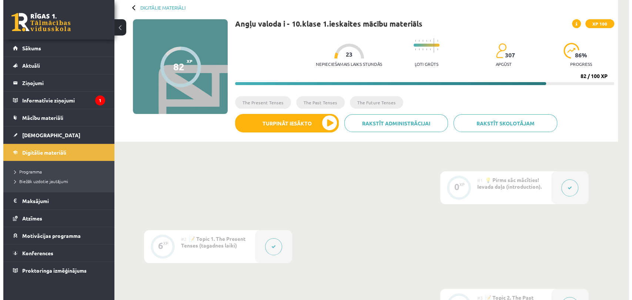
scroll to position [0, 0]
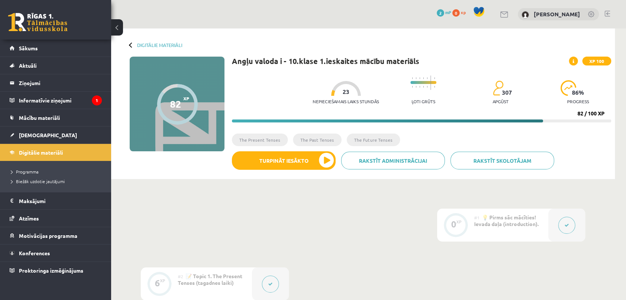
click at [349, 88] on div at bounding box center [346, 88] width 30 height 15
click at [61, 44] on link "Sākums" at bounding box center [56, 48] width 92 height 17
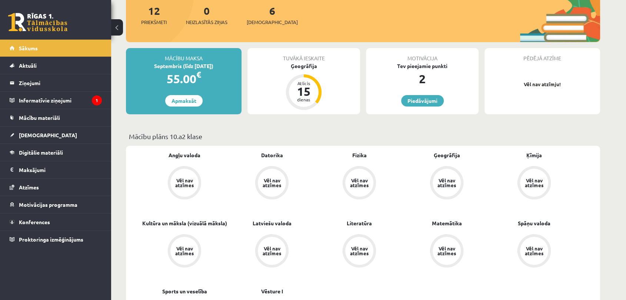
scroll to position [82, 0]
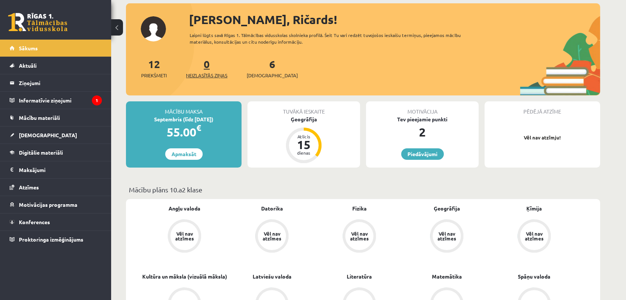
click at [205, 72] on span "Neizlasītās ziņas" at bounding box center [206, 75] width 41 height 7
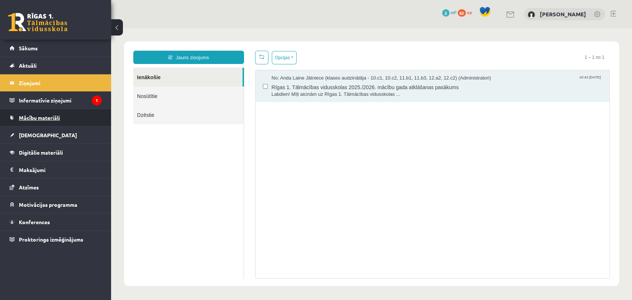
click at [43, 116] on span "Mācību materiāli" at bounding box center [39, 117] width 41 height 7
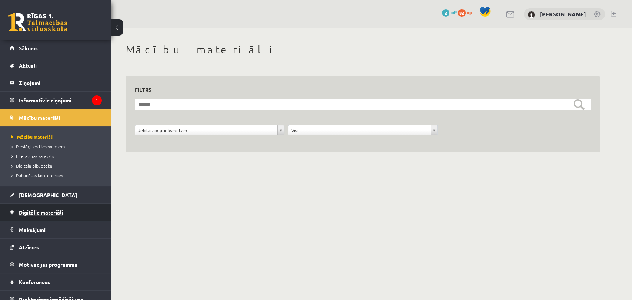
click at [53, 210] on span "Digitālie materiāli" at bounding box center [41, 212] width 44 height 7
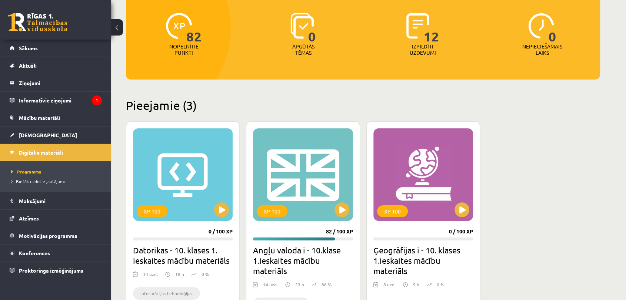
scroll to position [164, 0]
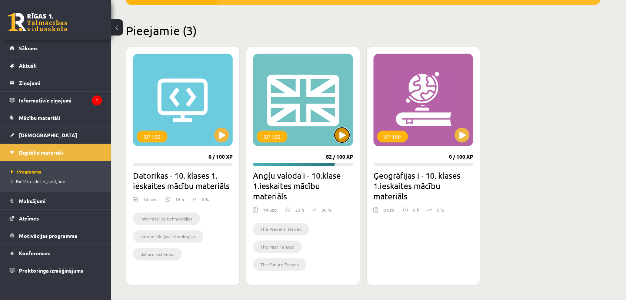
click at [345, 138] on button at bounding box center [341, 135] width 15 height 15
drag, startPoint x: 345, startPoint y: 138, endPoint x: 303, endPoint y: 131, distance: 43.3
click at [302, 132] on div "XP 100" at bounding box center [303, 100] width 100 height 93
click at [306, 133] on div "XP 100" at bounding box center [303, 100] width 100 height 93
click at [305, 133] on div "XP 100" at bounding box center [303, 100] width 100 height 93
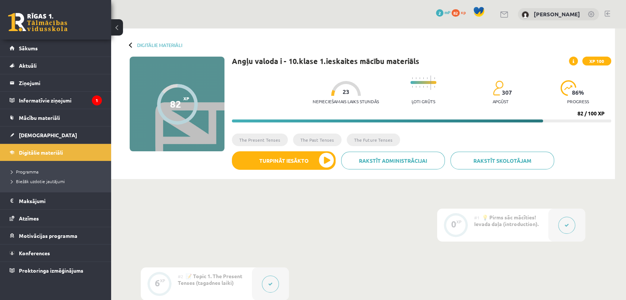
click at [294, 162] on button "Turpināt iesākto" at bounding box center [284, 160] width 104 height 19
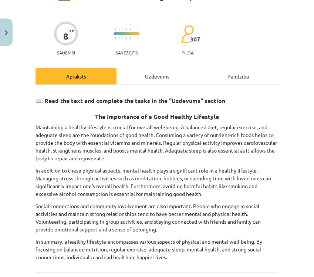
scroll to position [27, 0]
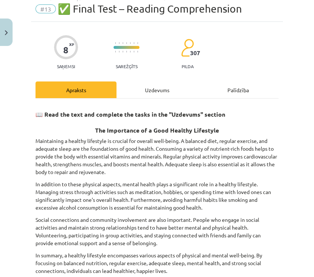
click at [148, 90] on div "Uzdevums" at bounding box center [157, 89] width 81 height 17
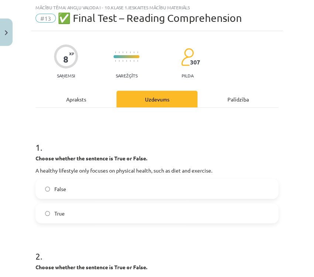
click at [65, 96] on div "Apraksts" at bounding box center [76, 99] width 81 height 17
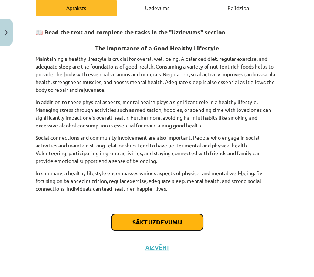
click at [161, 217] on button "Sākt uzdevumu" at bounding box center [157, 222] width 92 height 16
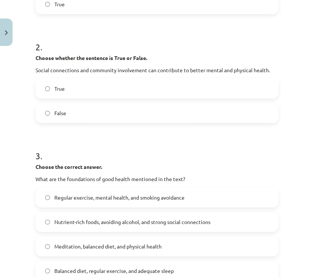
scroll to position [21, 0]
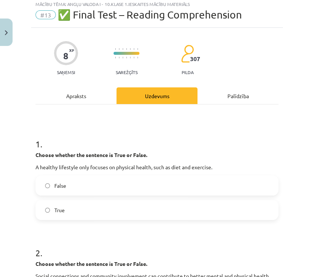
click at [76, 187] on label "False" at bounding box center [157, 185] width 242 height 19
drag, startPoint x: 33, startPoint y: 155, endPoint x: 44, endPoint y: 181, distance: 28.2
click at [64, 213] on span "True" at bounding box center [59, 210] width 10 height 8
click at [56, 171] on div "1 . Choose whether the sentence is True or False. A healthy lifestyle only focu…" at bounding box center [157, 173] width 243 height 94
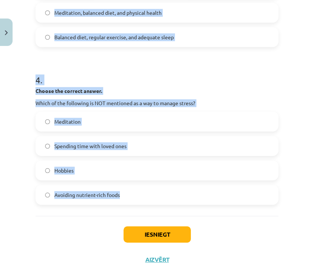
scroll to position [474, 0]
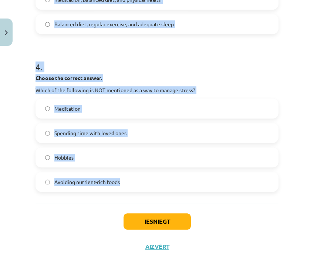
drag, startPoint x: 34, startPoint y: 155, endPoint x: 171, endPoint y: 192, distance: 141.8
copy form "Choose whether the sentence is True or False. A healthy lifestyle only focuses …"
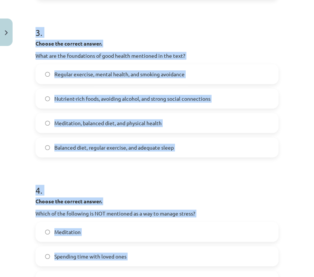
click at [207, 178] on h1 "4 ." at bounding box center [157, 183] width 243 height 23
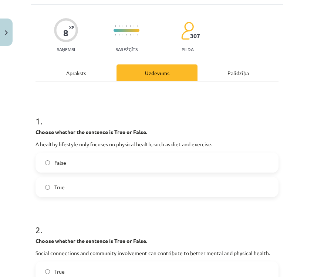
scroll to position [63, 0]
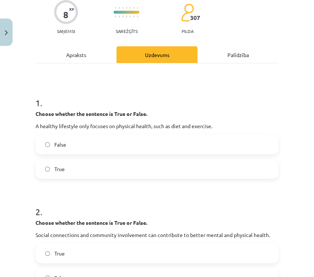
click at [78, 145] on label "False" at bounding box center [157, 144] width 242 height 19
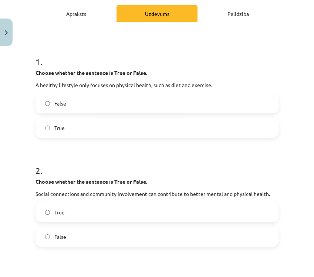
scroll to position [145, 0]
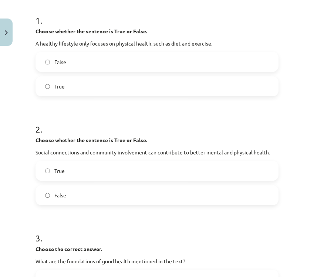
click at [84, 168] on label "True" at bounding box center [157, 170] width 242 height 19
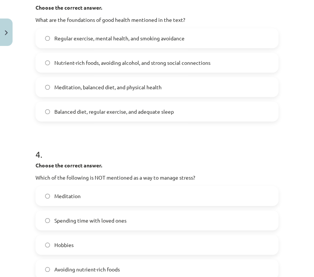
scroll to position [392, 0]
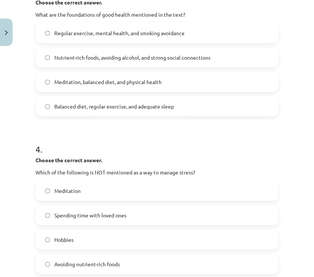
click at [92, 111] on label "Balanced diet, regular exercise, and adequate sleep" at bounding box center [157, 106] width 242 height 19
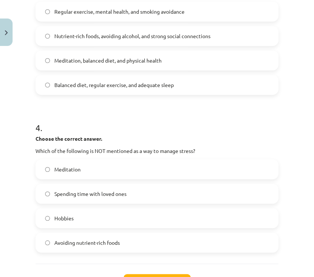
scroll to position [433, 0]
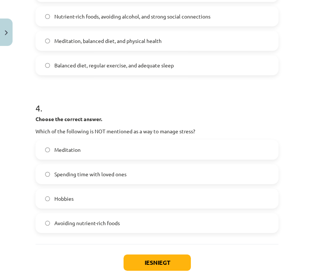
click at [115, 223] on span "Avoiding nutrient-rich foods" at bounding box center [87, 223] width 66 height 8
click at [148, 228] on label "Avoiding nutrient-rich foods" at bounding box center [157, 223] width 242 height 19
click at [161, 259] on button "Iesniegt" at bounding box center [157, 262] width 67 height 16
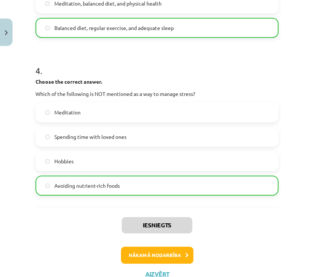
scroll to position [498, 0]
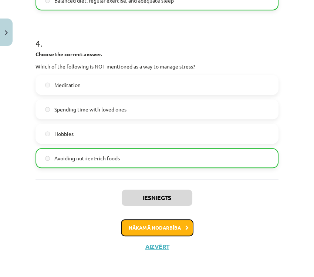
click at [154, 221] on button "Nākamā nodarbība" at bounding box center [157, 227] width 73 height 17
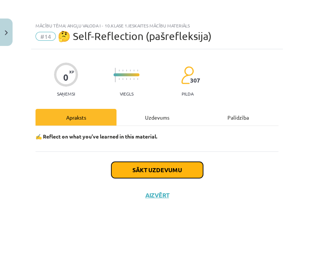
click at [192, 172] on button "Sākt uzdevumu" at bounding box center [157, 170] width 92 height 16
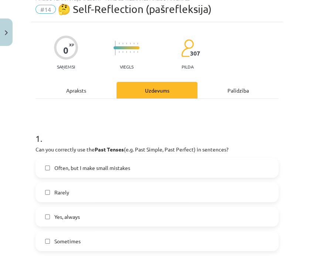
scroll to position [82, 0]
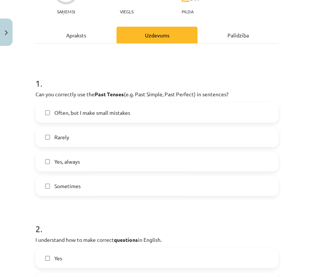
click at [49, 180] on label "Sometimes" at bounding box center [157, 186] width 242 height 19
click at [66, 168] on label "Yes, always" at bounding box center [157, 161] width 242 height 19
click at [65, 167] on label "Yes, always" at bounding box center [157, 161] width 242 height 19
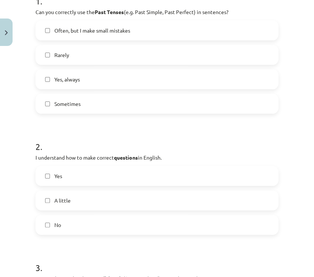
scroll to position [205, 0]
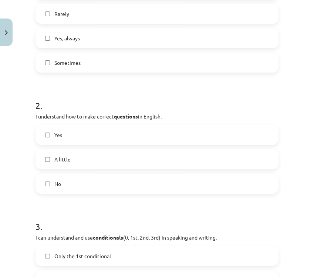
click at [74, 135] on label "Yes" at bounding box center [157, 134] width 242 height 19
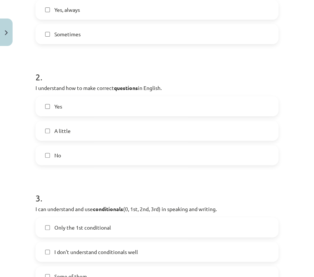
scroll to position [329, 0]
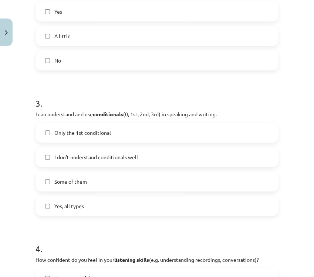
click at [88, 184] on label "Some of them" at bounding box center [157, 181] width 242 height 19
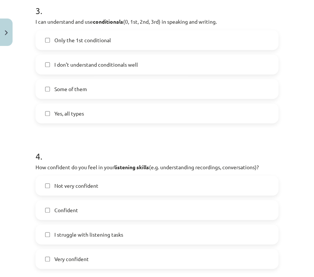
scroll to position [452, 0]
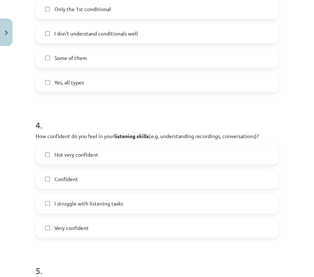
click at [85, 179] on label "Confident" at bounding box center [157, 179] width 242 height 19
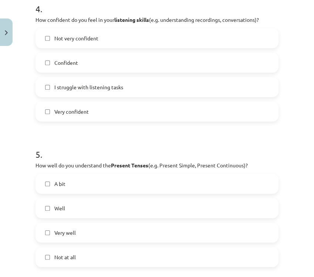
scroll to position [617, 0]
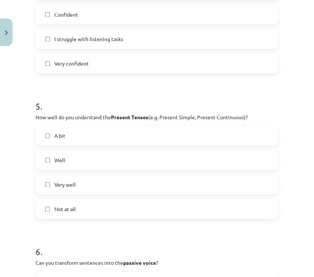
click at [80, 160] on label "Well" at bounding box center [157, 160] width 242 height 19
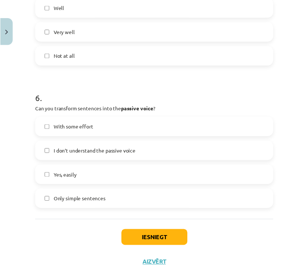
scroll to position [781, 0]
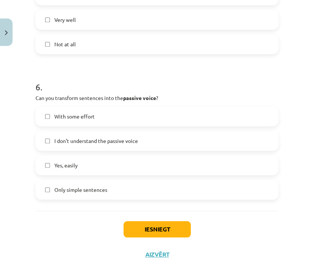
click at [96, 191] on span "Only simple sentences" at bounding box center [80, 190] width 53 height 8
click at [147, 225] on button "Iesniegt" at bounding box center [157, 229] width 67 height 16
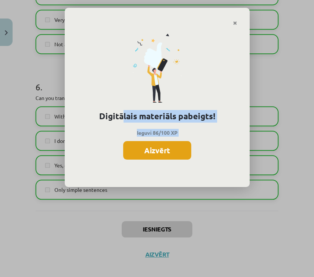
drag, startPoint x: 125, startPoint y: 133, endPoint x: 129, endPoint y: 151, distance: 18.5
click at [129, 151] on div "Digitālais materiāls pabeigts! Ieguvi 86/100 XP Aizvērt" at bounding box center [157, 106] width 185 height 161
click at [136, 152] on button "Aizvērt" at bounding box center [157, 150] width 68 height 19
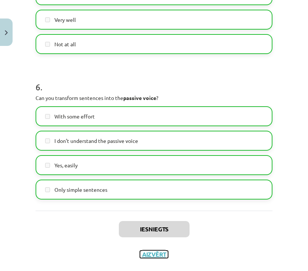
click at [150, 254] on button "Aizvērt" at bounding box center [154, 254] width 28 height 7
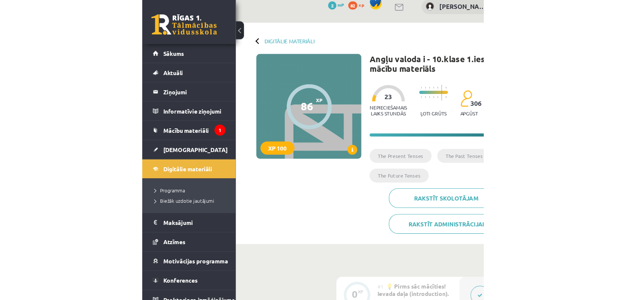
scroll to position [0, 0]
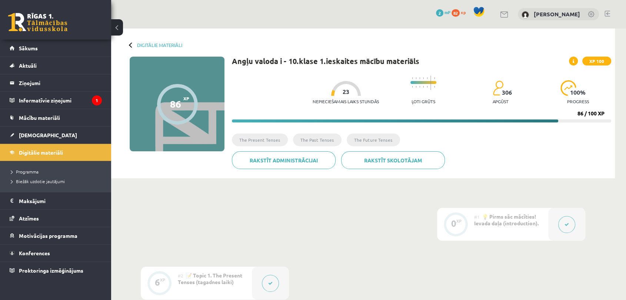
drag, startPoint x: 559, startPoint y: 119, endPoint x: 595, endPoint y: 122, distance: 36.8
click at [595, 122] on div "Nepieciešamais laiks stundās 23 Ļoti grūts 306 apgūst 100 % progress 86 / 100 XP" at bounding box center [421, 97] width 379 height 51
click at [38, 235] on span "Motivācijas programma" at bounding box center [48, 235] width 58 height 7
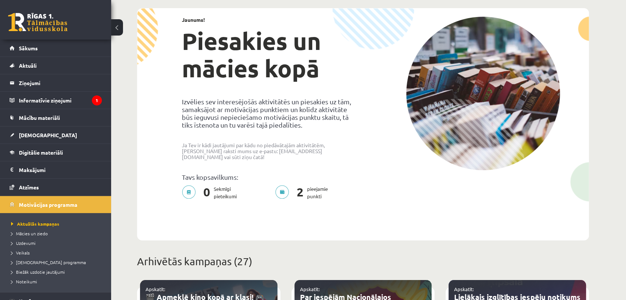
scroll to position [123, 0]
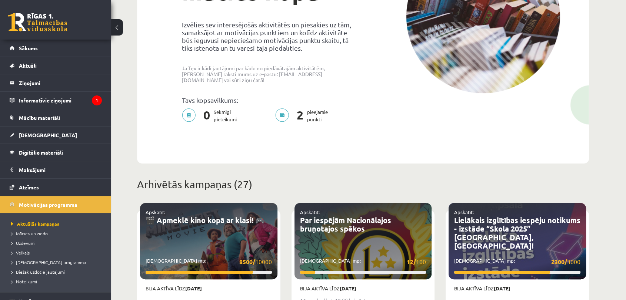
click at [291, 114] on p "2 pieejamie punkti" at bounding box center [303, 115] width 57 height 15
click at [292, 114] on p "2 pieejamie punkti" at bounding box center [303, 115] width 57 height 15
click at [294, 114] on span "2" at bounding box center [300, 115] width 14 height 15
click at [332, 116] on p "2 pieejamie punkti" at bounding box center [303, 115] width 57 height 15
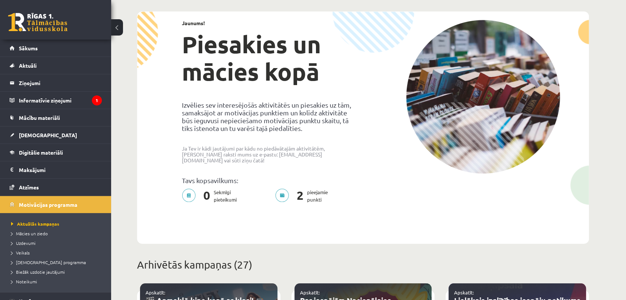
scroll to position [41, 0]
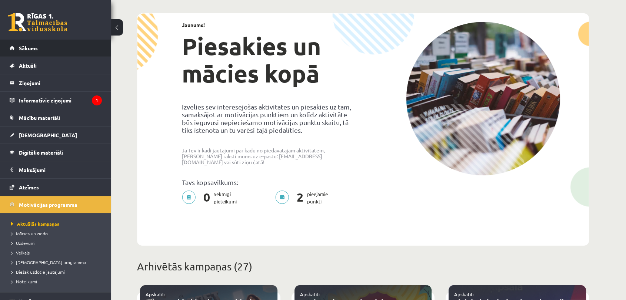
click at [39, 46] on link "Sākums" at bounding box center [56, 48] width 92 height 17
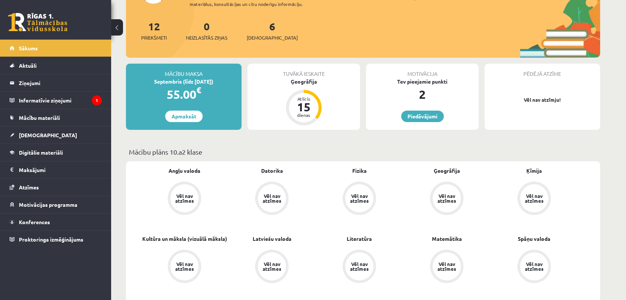
scroll to position [82, 0]
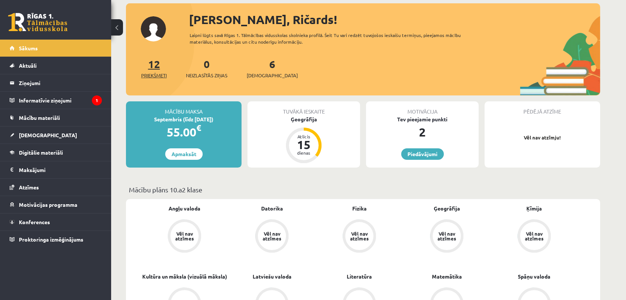
click at [158, 78] on span "Priekšmeti" at bounding box center [154, 75] width 26 height 7
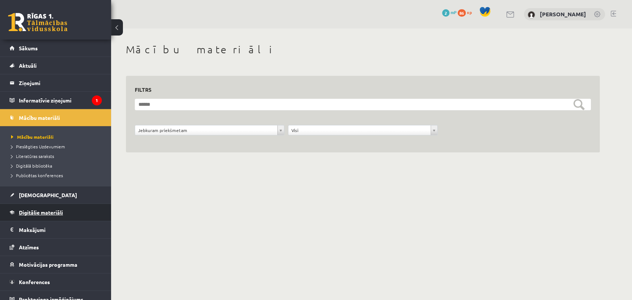
click at [36, 208] on link "Digitālie materiāli" at bounding box center [56, 212] width 92 height 17
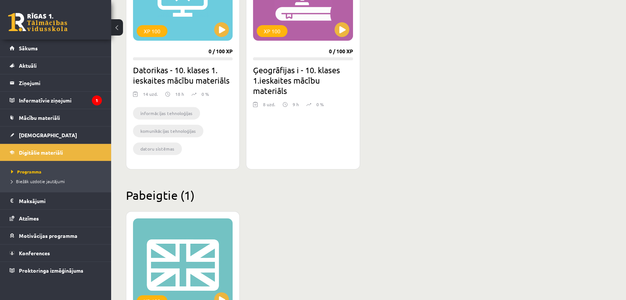
scroll to position [188, 0]
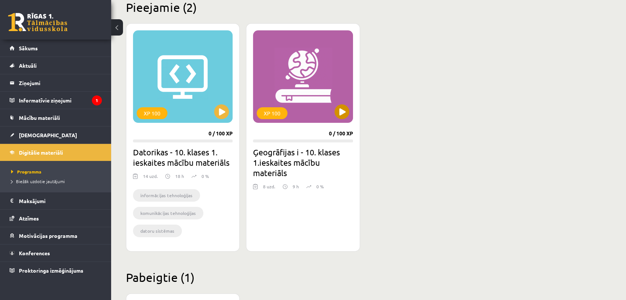
click at [297, 96] on div "XP 100" at bounding box center [303, 76] width 100 height 93
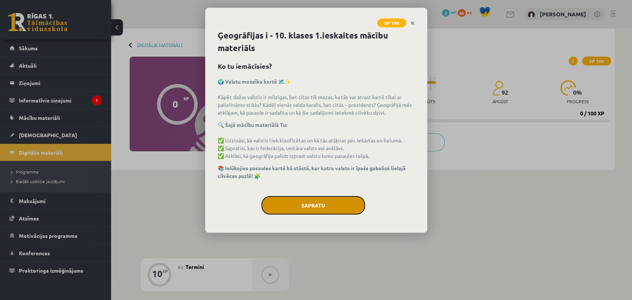
click at [315, 210] on button "Sapratu" at bounding box center [313, 205] width 104 height 19
